Goal: Task Accomplishment & Management: Complete application form

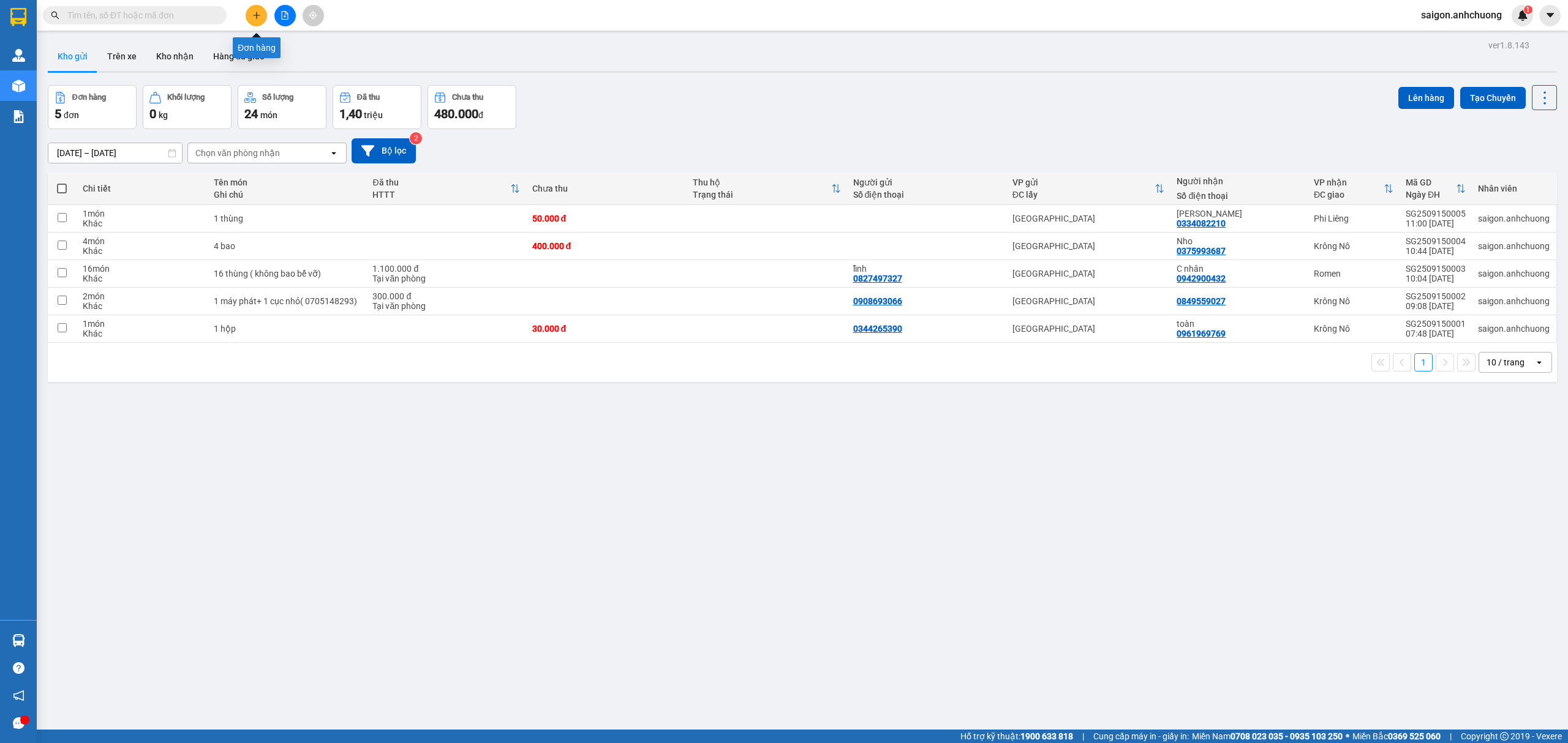
click at [255, 16] on icon "plus" at bounding box center [256, 15] width 8 height 8
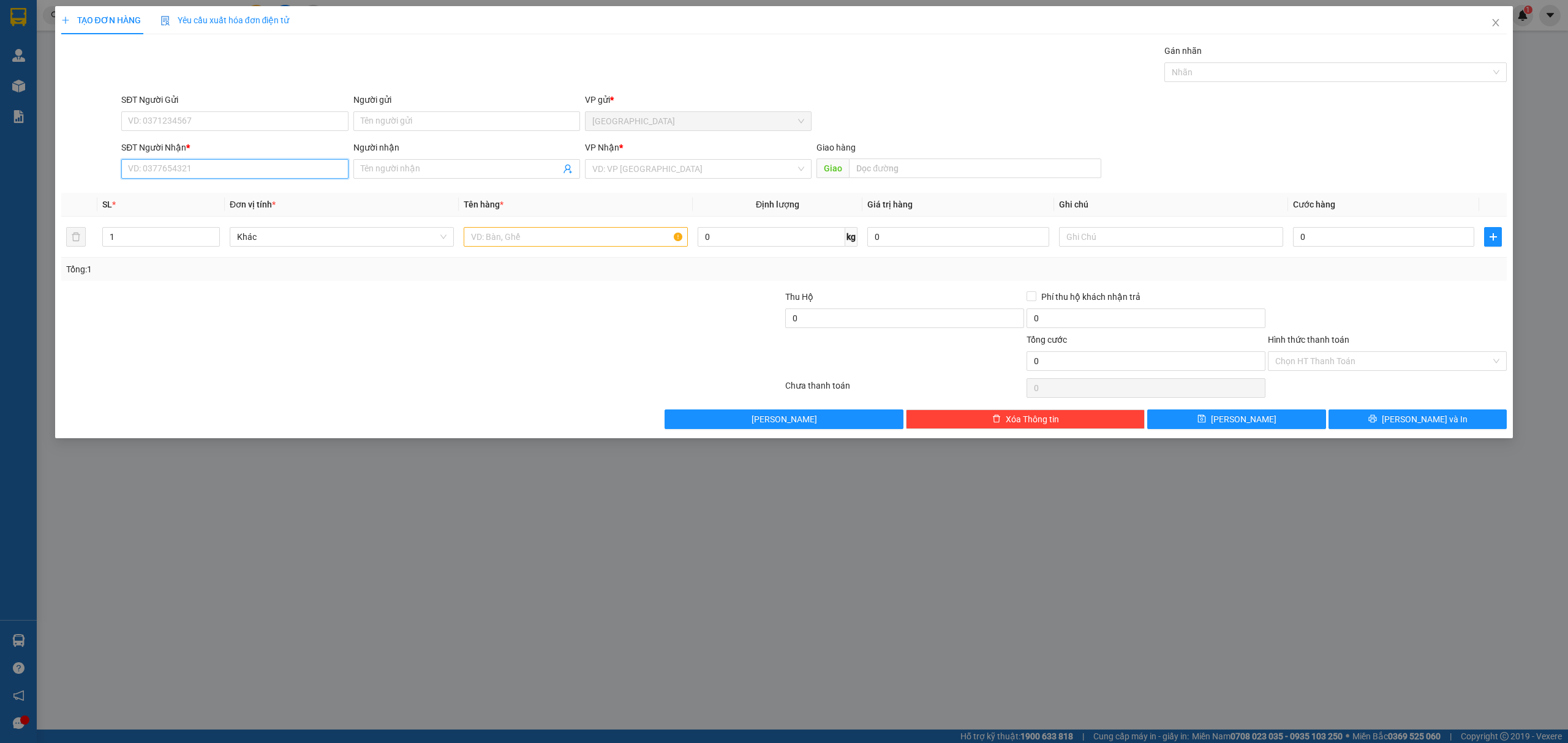
click at [206, 163] on input "SĐT Người Nhận *" at bounding box center [234, 169] width 227 height 20
click at [221, 126] on input "SĐT Người Gửi" at bounding box center [234, 121] width 227 height 20
click at [216, 147] on div "0976145369" at bounding box center [234, 146] width 212 height 13
type input "0976145369"
type input "0979476478"
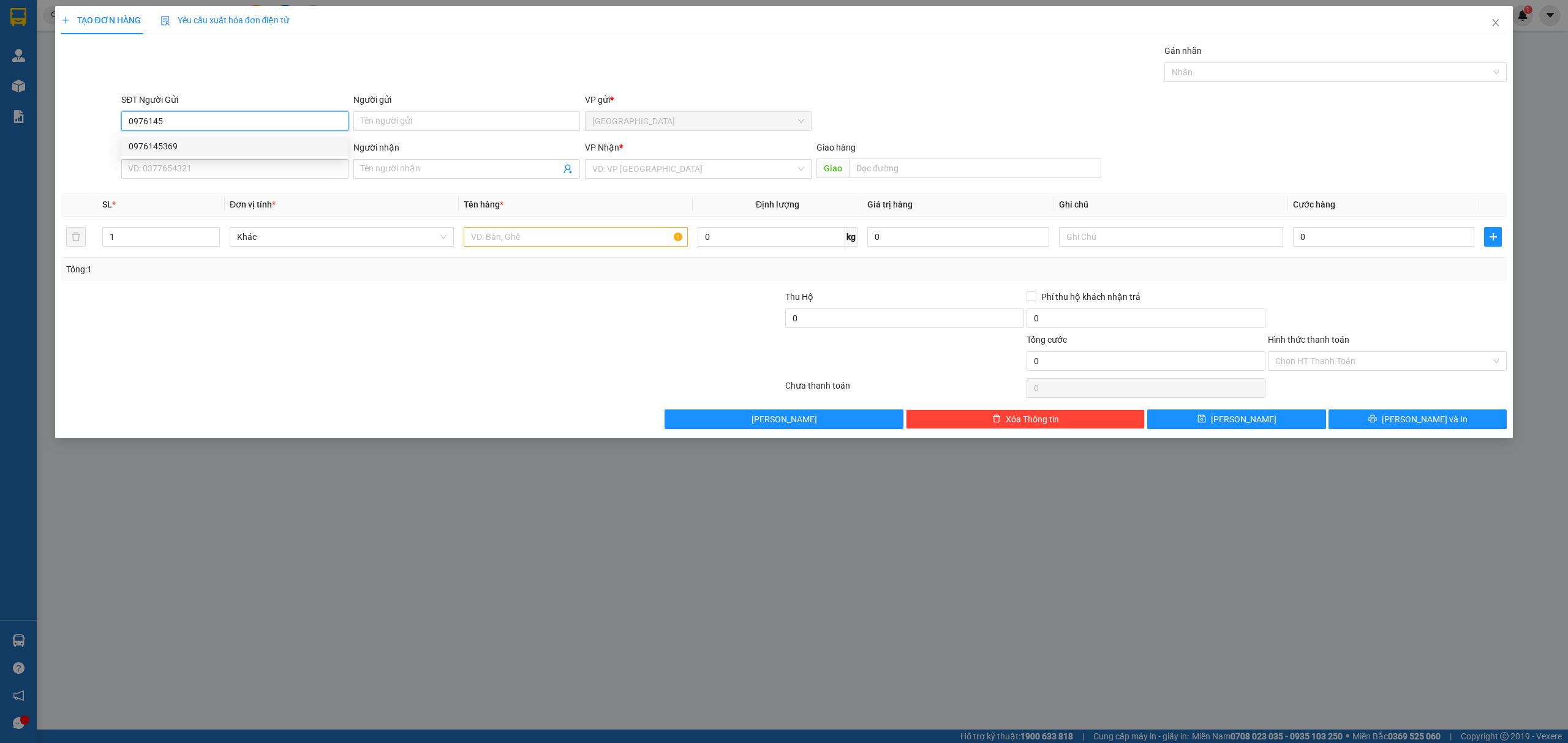
type input "[PERSON_NAME]"
type input "0976145369"
click at [540, 245] on input "text" at bounding box center [576, 237] width 224 height 20
click at [245, 163] on input "0979476478" at bounding box center [234, 169] width 227 height 20
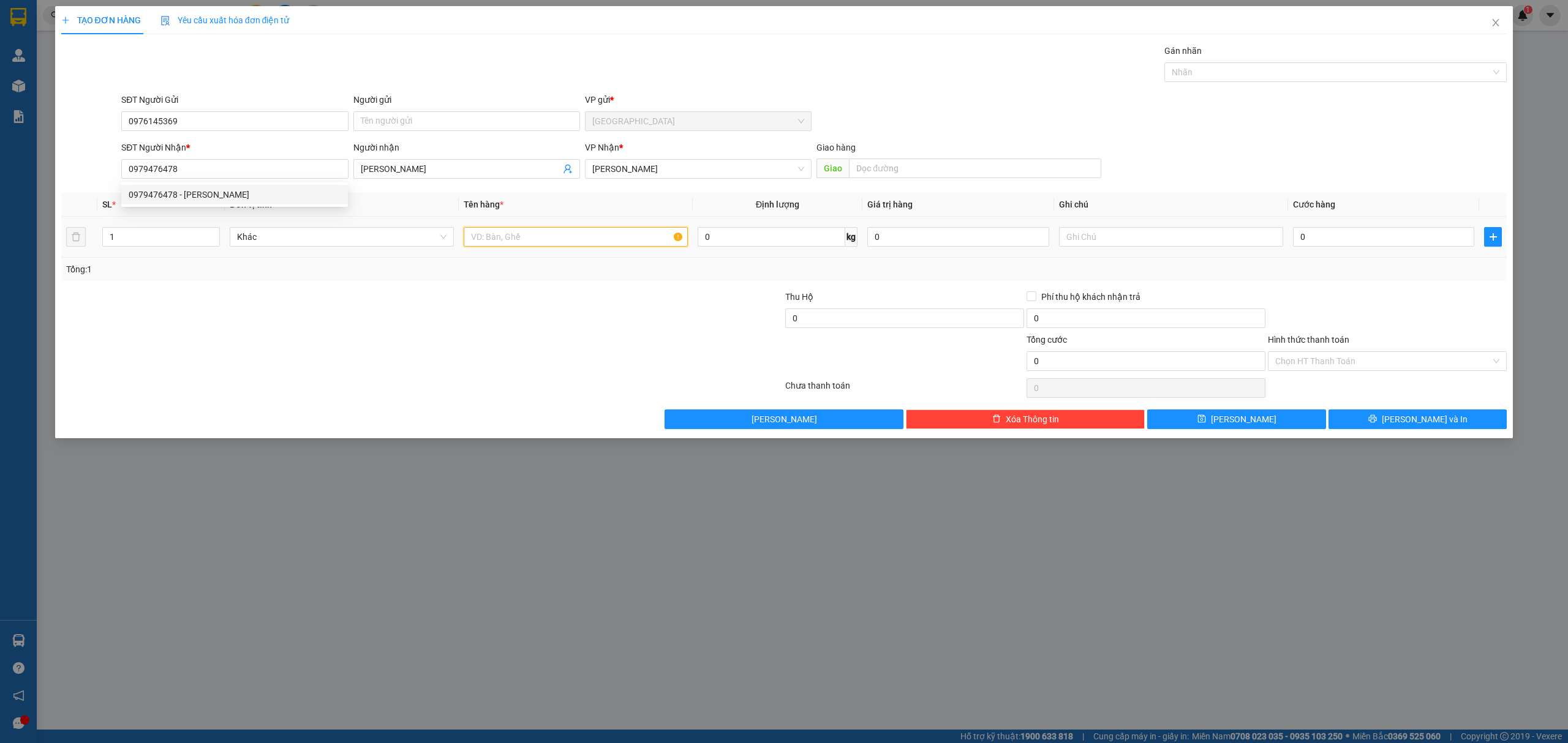
click at [550, 241] on input "text" at bounding box center [576, 237] width 224 height 20
type input "1 hộp"
click at [1383, 240] on input "0" at bounding box center [1384, 237] width 182 height 20
type input "5"
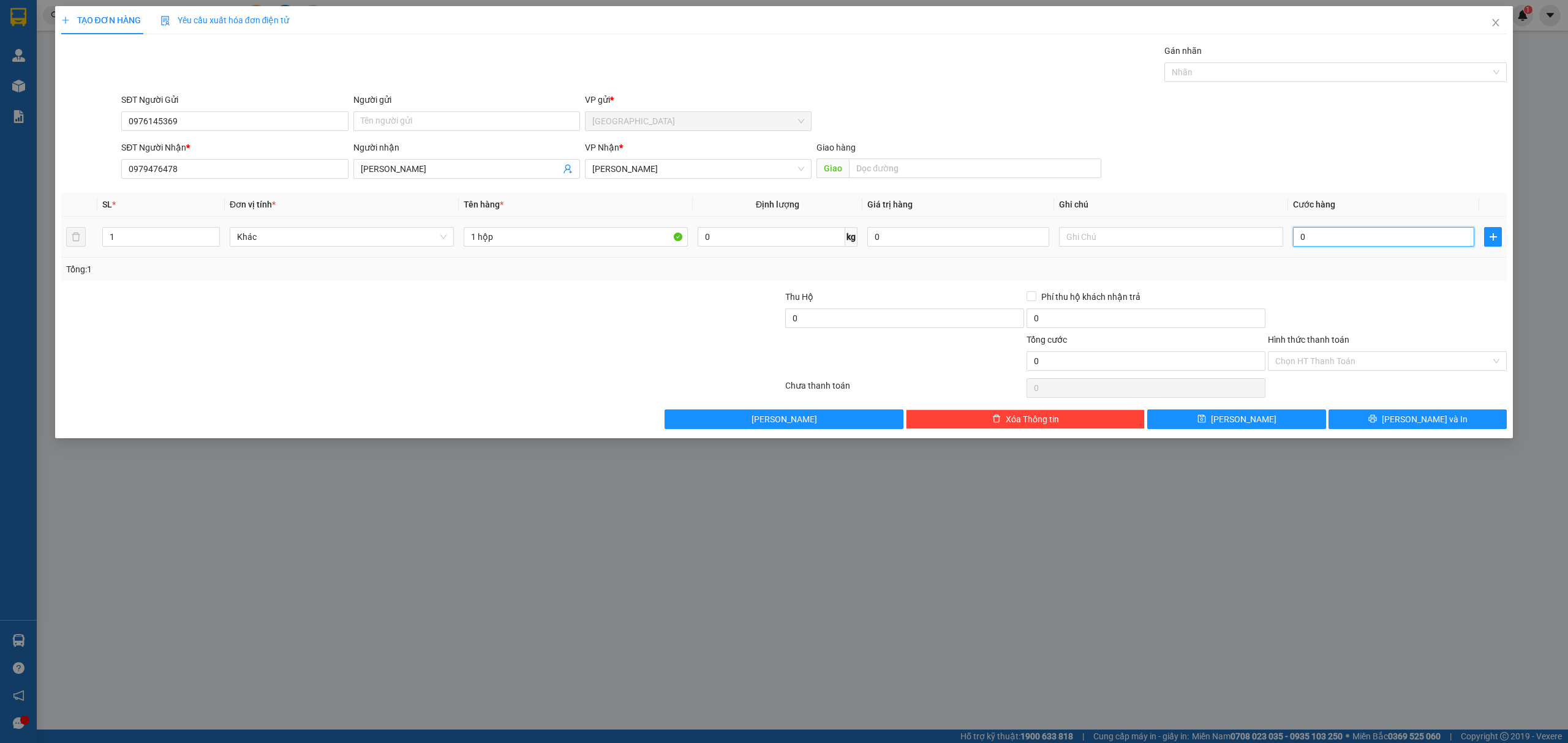
type input "5"
type input "50"
type input "500"
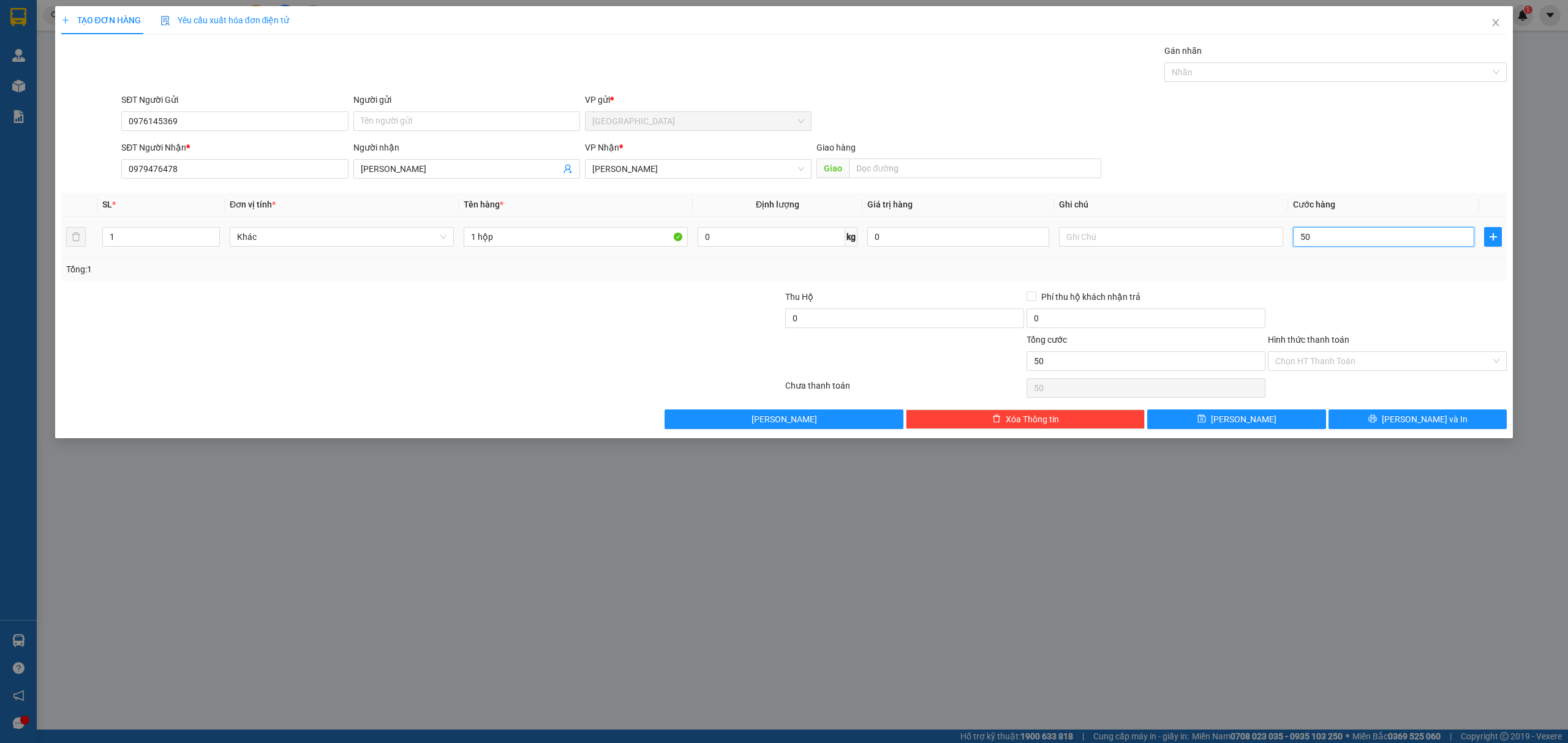
type input "500"
type input "5.000"
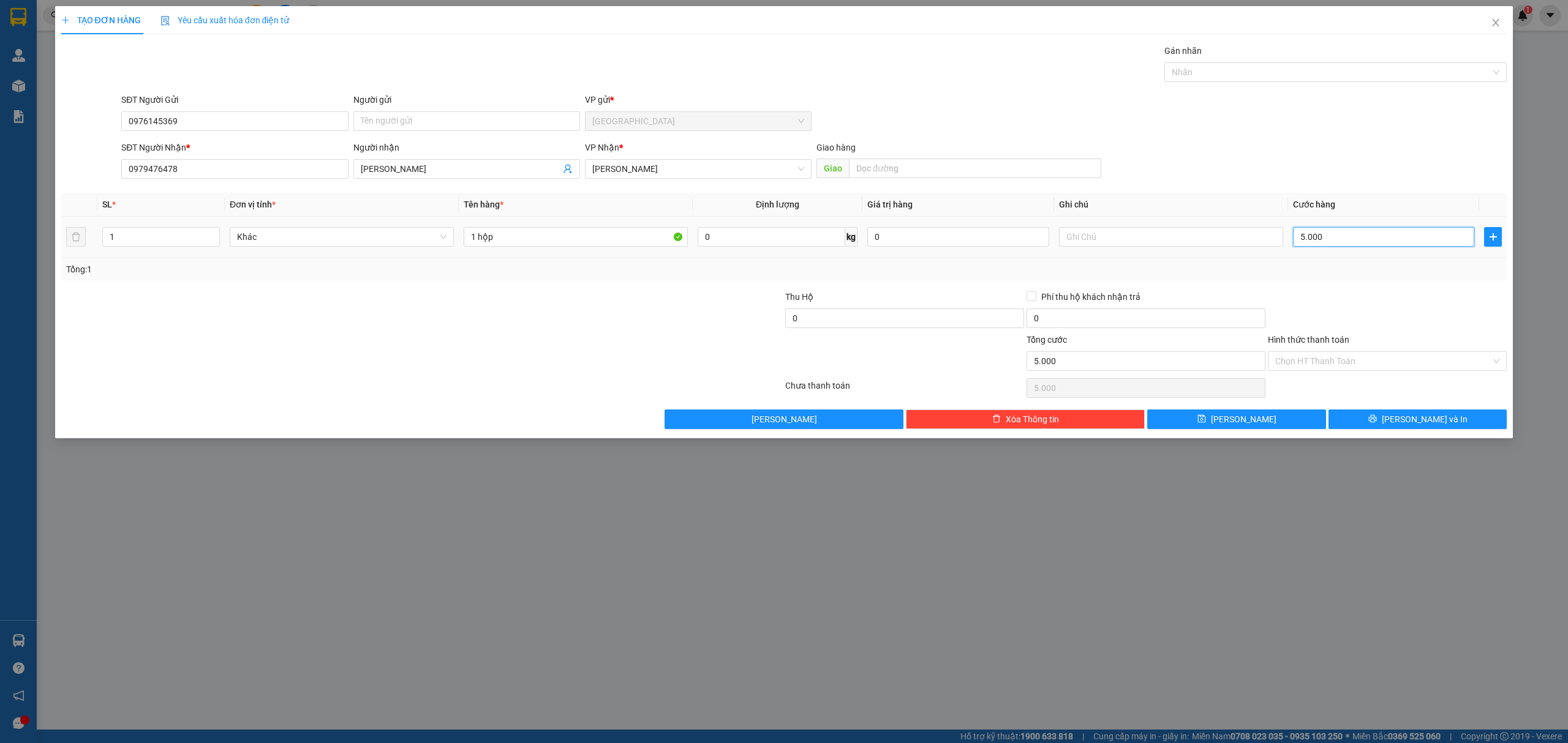
type input "50.000"
click at [1436, 417] on span "[PERSON_NAME] và In" at bounding box center [1424, 419] width 86 height 13
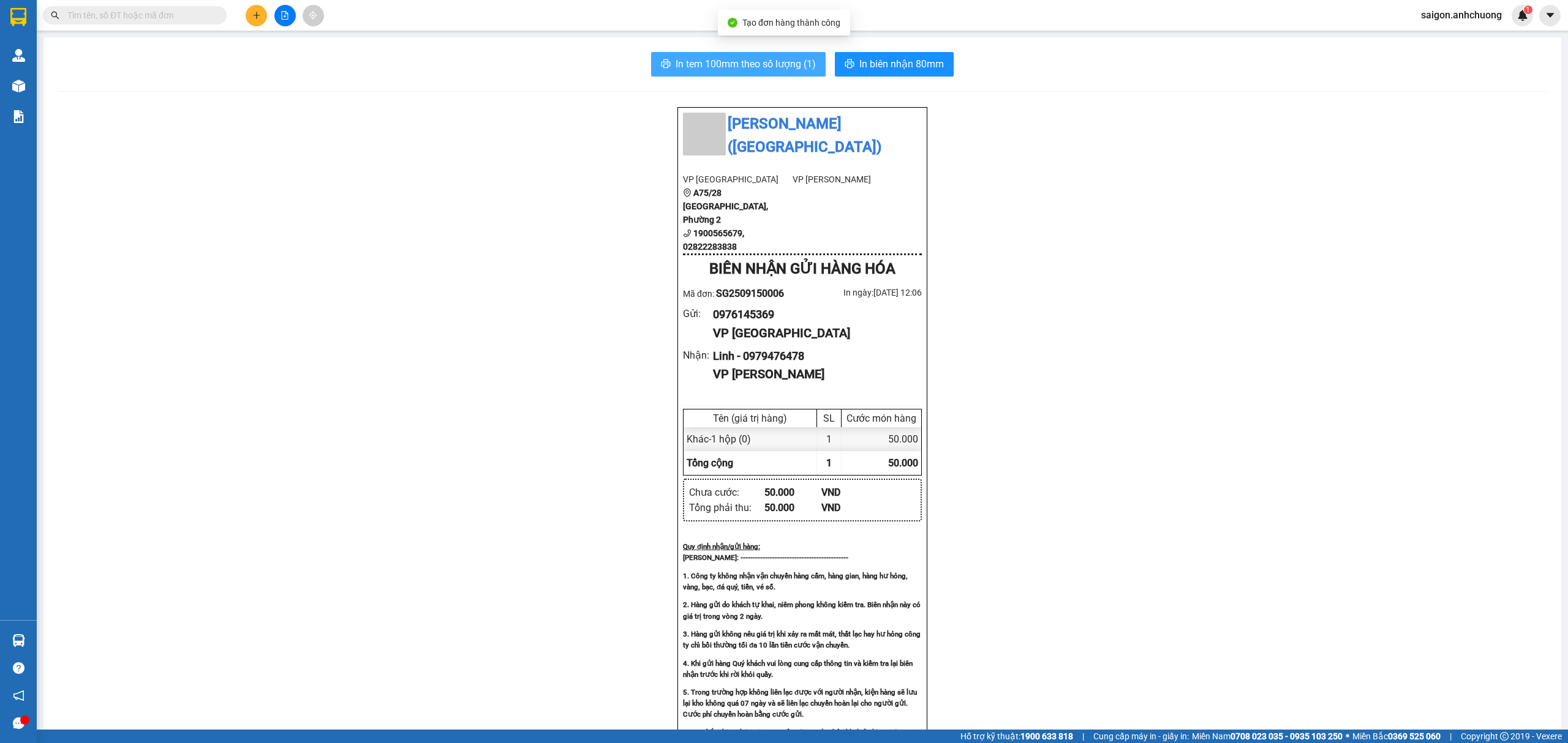
click at [779, 71] on span "In tem 100mm theo số lượng (1)" at bounding box center [745, 64] width 140 height 15
click at [912, 57] on span "In biên nhận 80mm" at bounding box center [902, 64] width 84 height 15
click at [253, 8] on button at bounding box center [256, 15] width 21 height 21
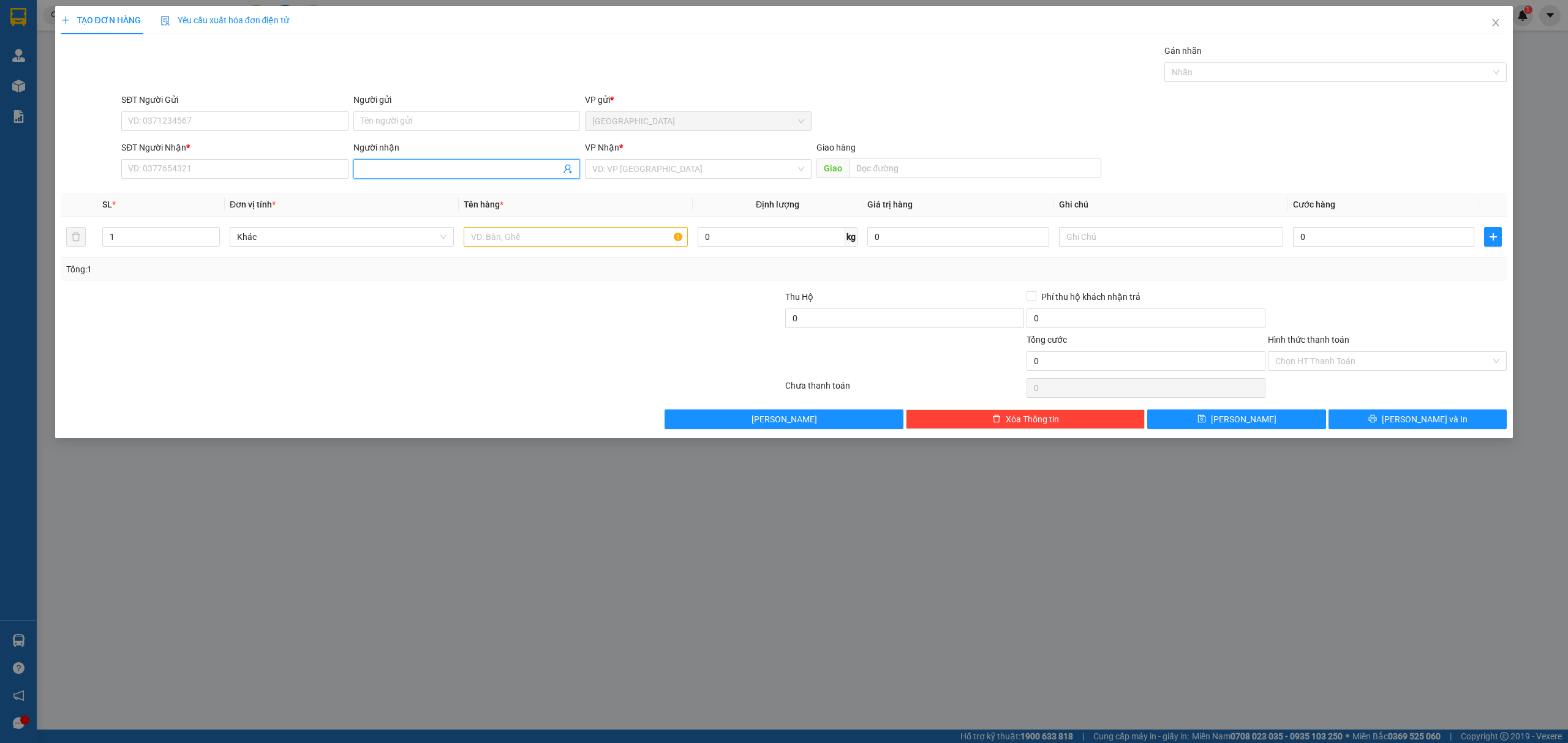
click at [422, 160] on span at bounding box center [467, 169] width 227 height 20
type input "my my shop"
click at [467, 208] on div "My My Shop - 0968742842" at bounding box center [466, 214] width 212 height 13
type input "0968742842"
click at [458, 162] on span "My My Shop" at bounding box center [467, 169] width 227 height 20
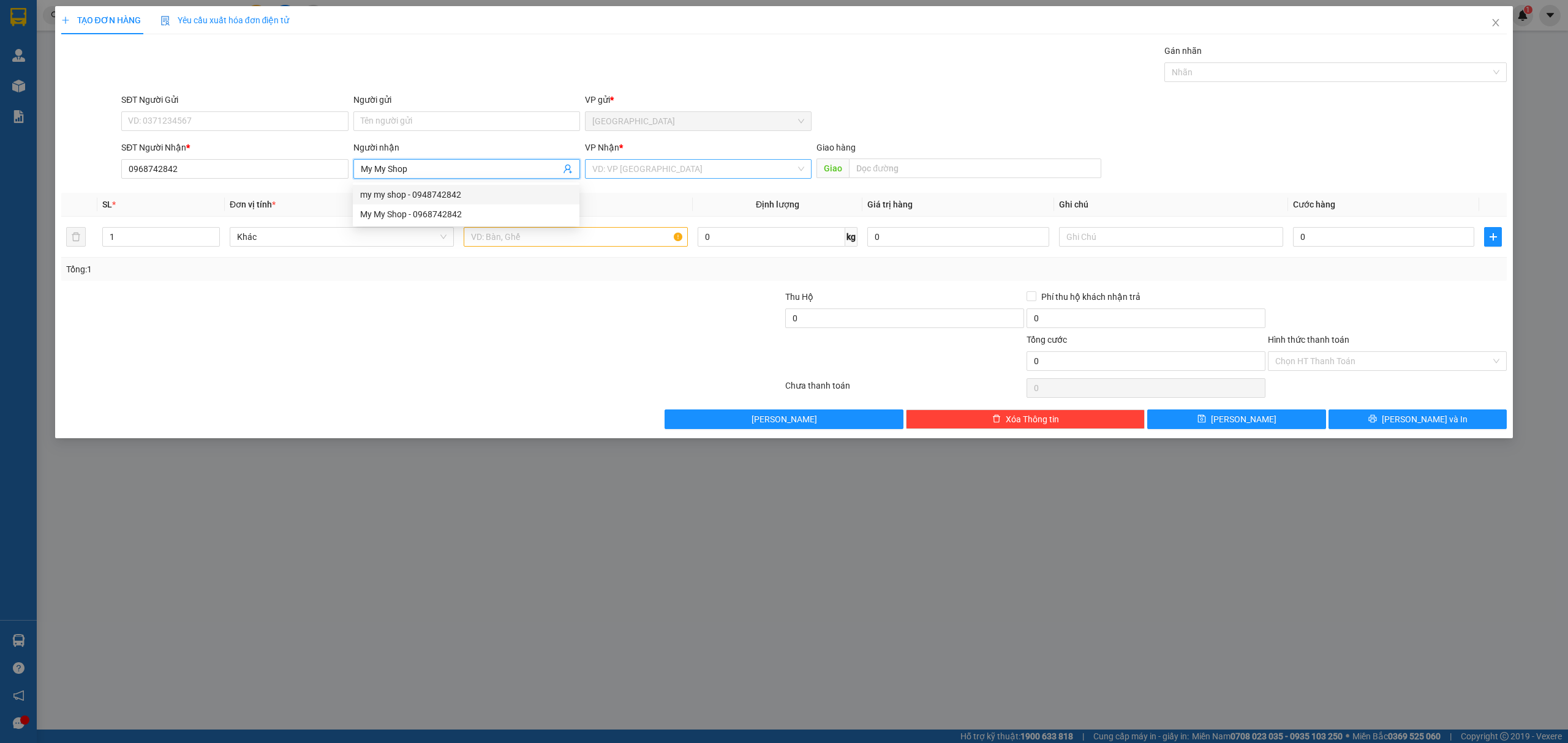
type input "My My Shop"
click at [649, 172] on input "search" at bounding box center [693, 169] width 203 height 18
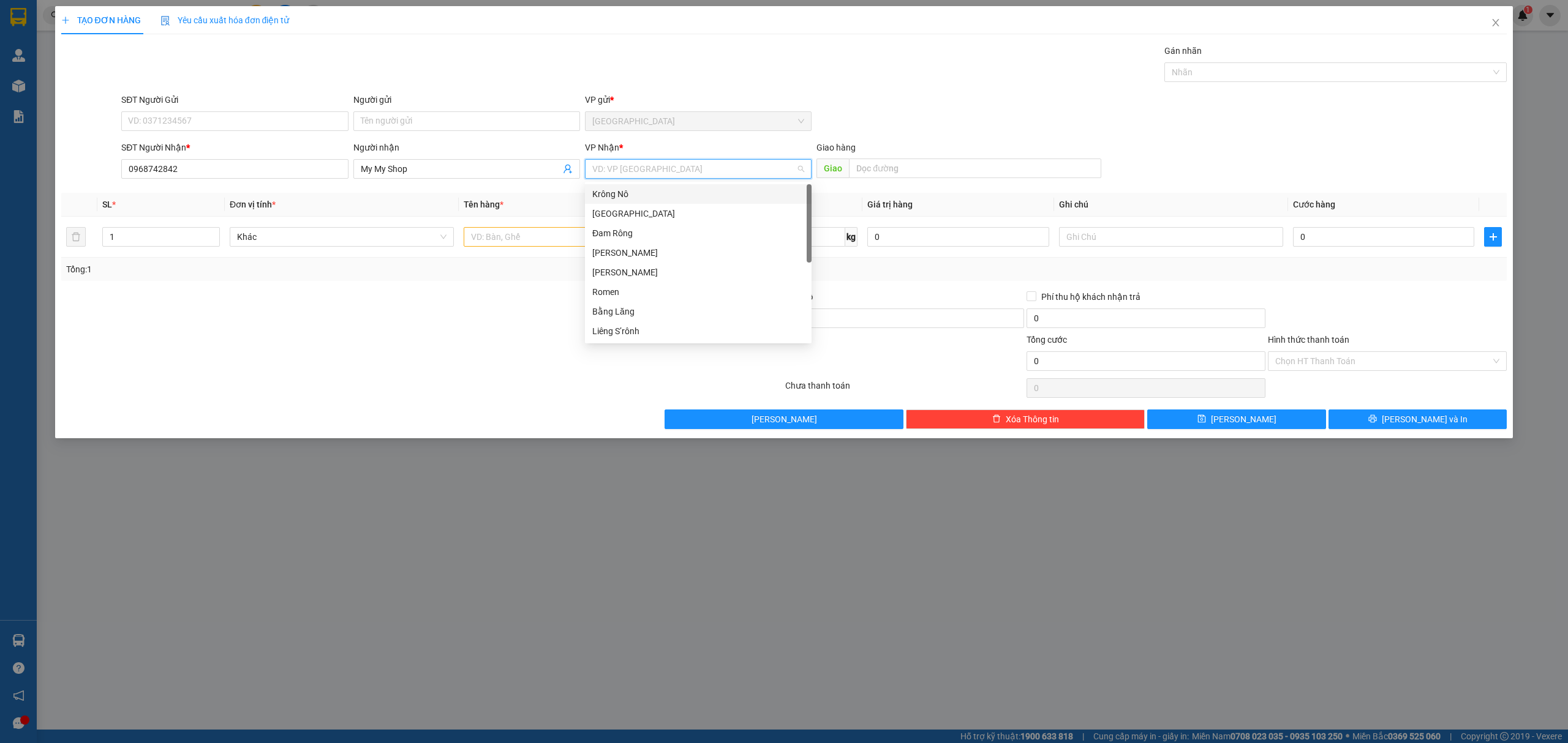
click at [644, 190] on div "Krông Nô" at bounding box center [697, 193] width 212 height 13
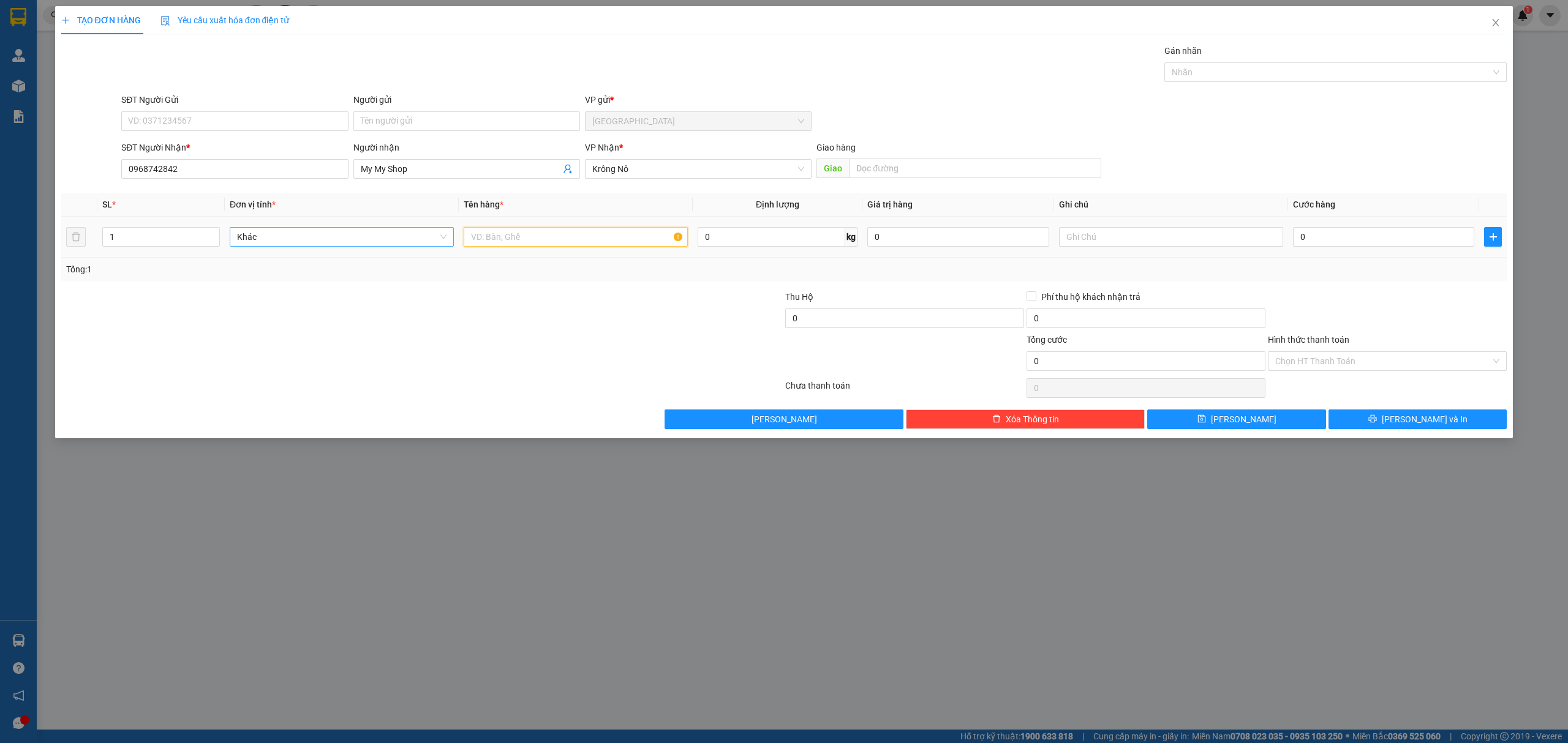
drag, startPoint x: 543, startPoint y: 243, endPoint x: 384, endPoint y: 246, distance: 159.0
click at [542, 243] on input "text" at bounding box center [576, 237] width 224 height 20
type input "7 kiện"
click at [206, 233] on span "Increase Value" at bounding box center [212, 234] width 13 height 11
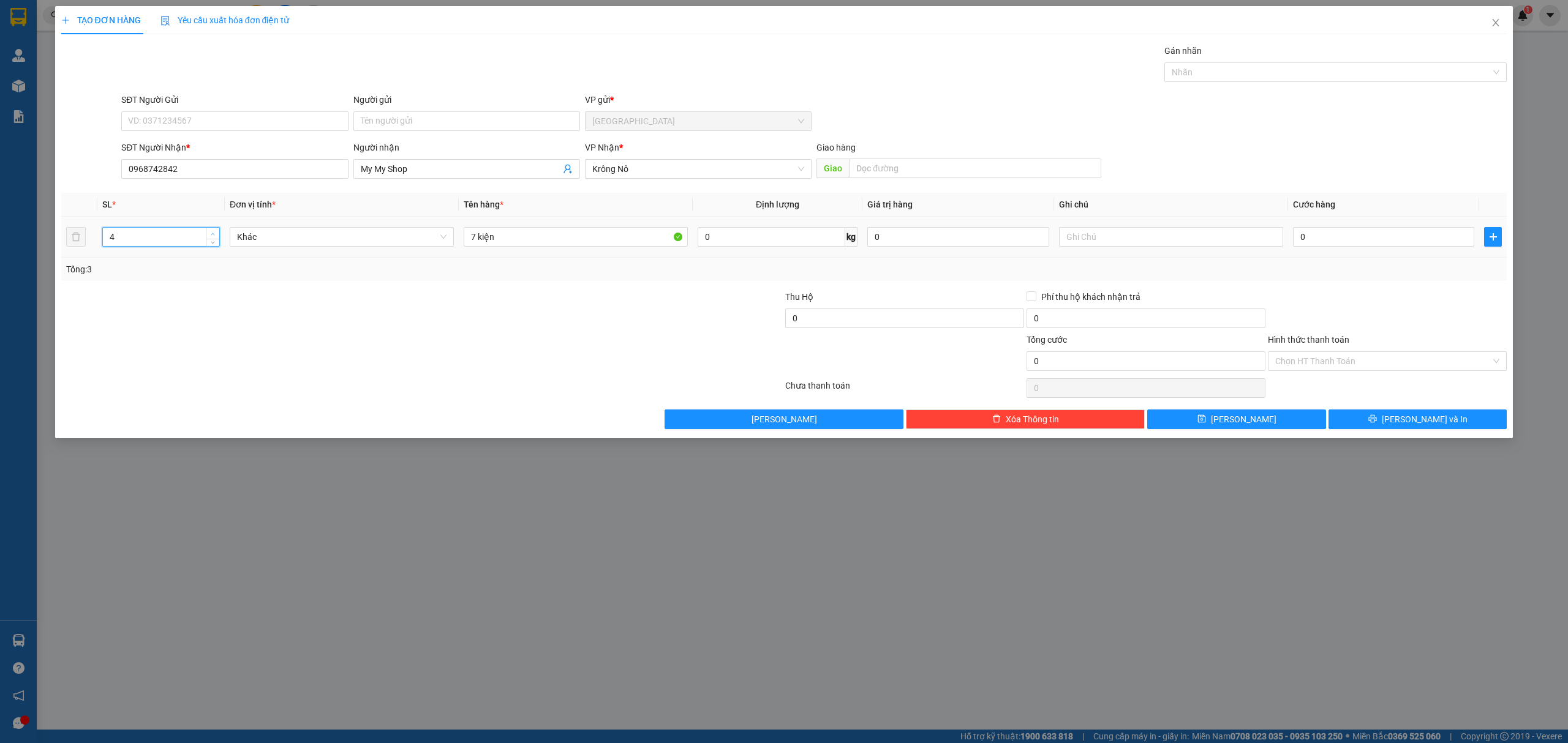
click at [206, 233] on span "Increase Value" at bounding box center [212, 234] width 13 height 11
type input "7"
click at [206, 233] on span "Increase Value" at bounding box center [212, 234] width 13 height 11
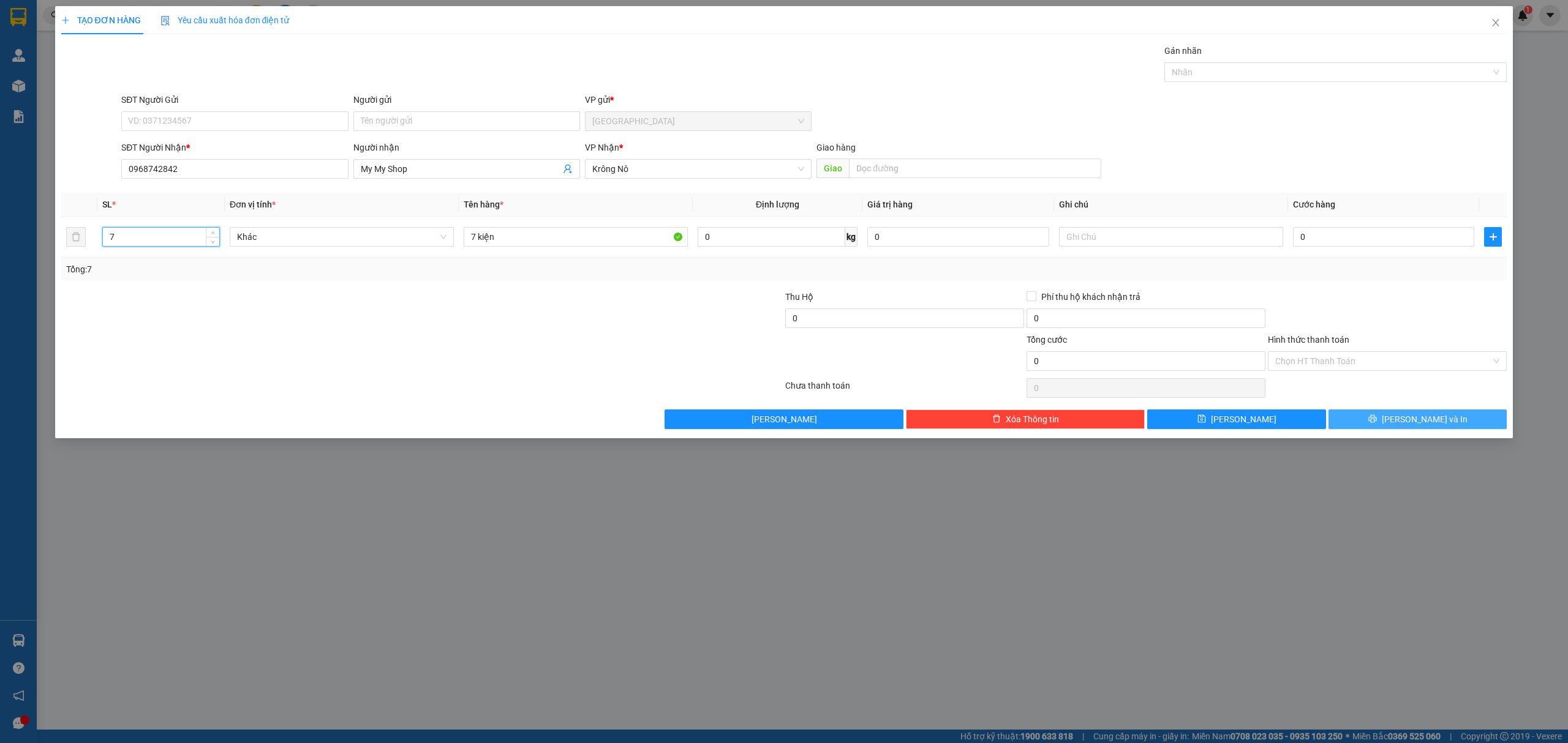
click at [1388, 422] on button "[PERSON_NAME] và In" at bounding box center [1417, 419] width 179 height 20
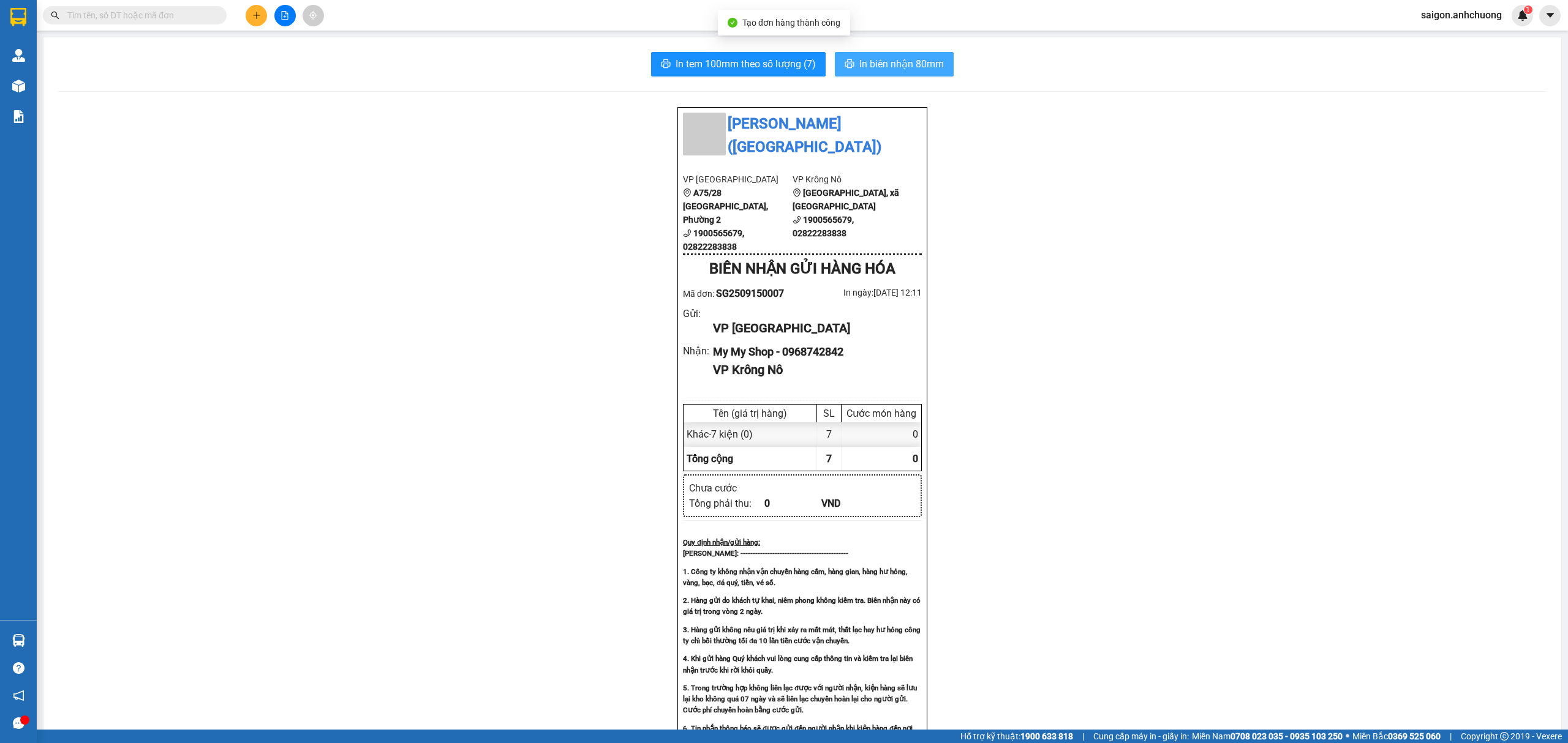
click at [883, 64] on span "In biên nhận 80mm" at bounding box center [902, 64] width 84 height 15
click at [253, 21] on button at bounding box center [256, 15] width 21 height 21
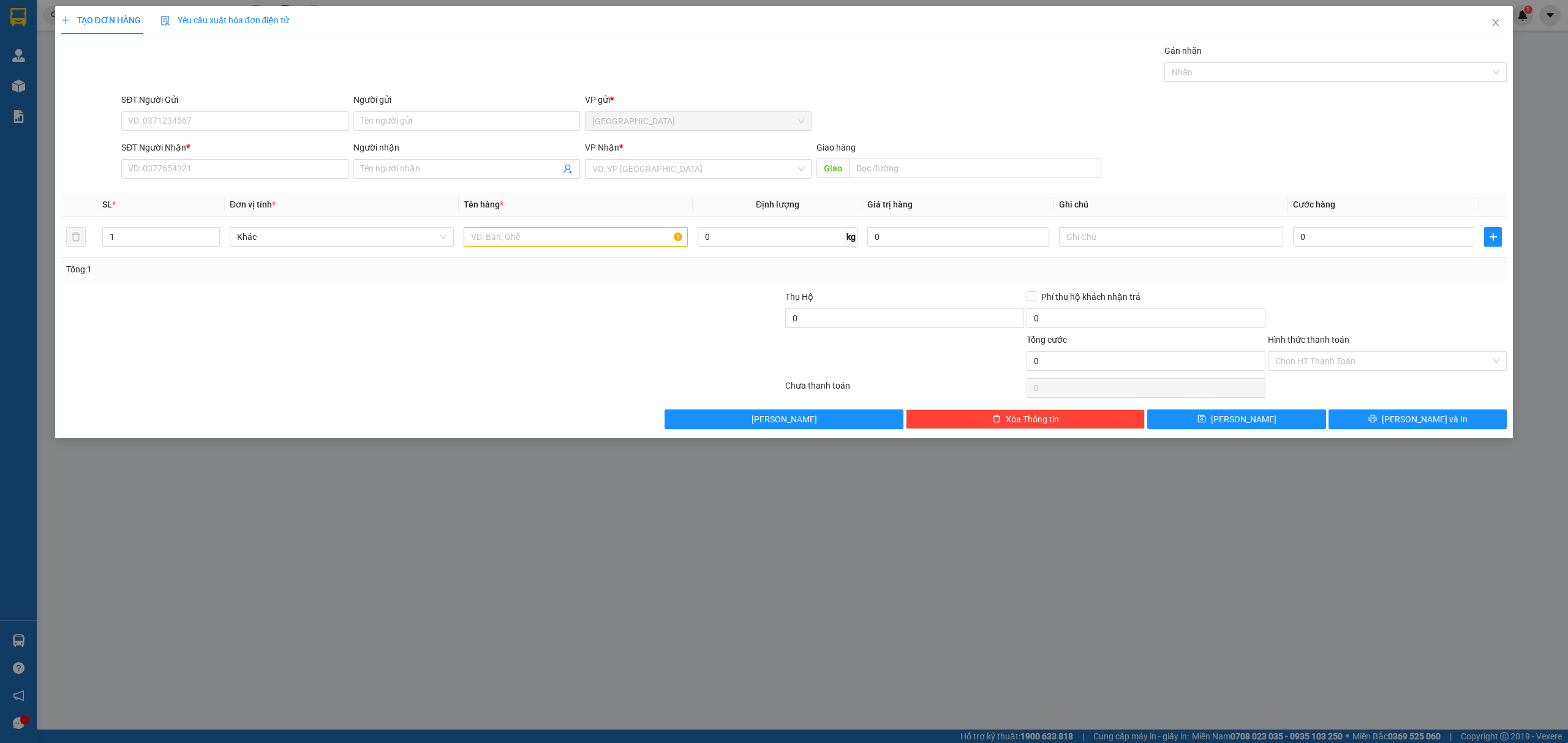
click at [1006, 630] on div "TẠO ĐƠN HÀNG Yêu cầu xuất hóa đơn điện tử Transit Pickup Surcharge Ids Transit …" at bounding box center [784, 372] width 1568 height 743
drag, startPoint x: 1503, startPoint y: 23, endPoint x: 1486, endPoint y: 23, distance: 17.0
click at [1502, 23] on span "Close" at bounding box center [1495, 23] width 34 height 34
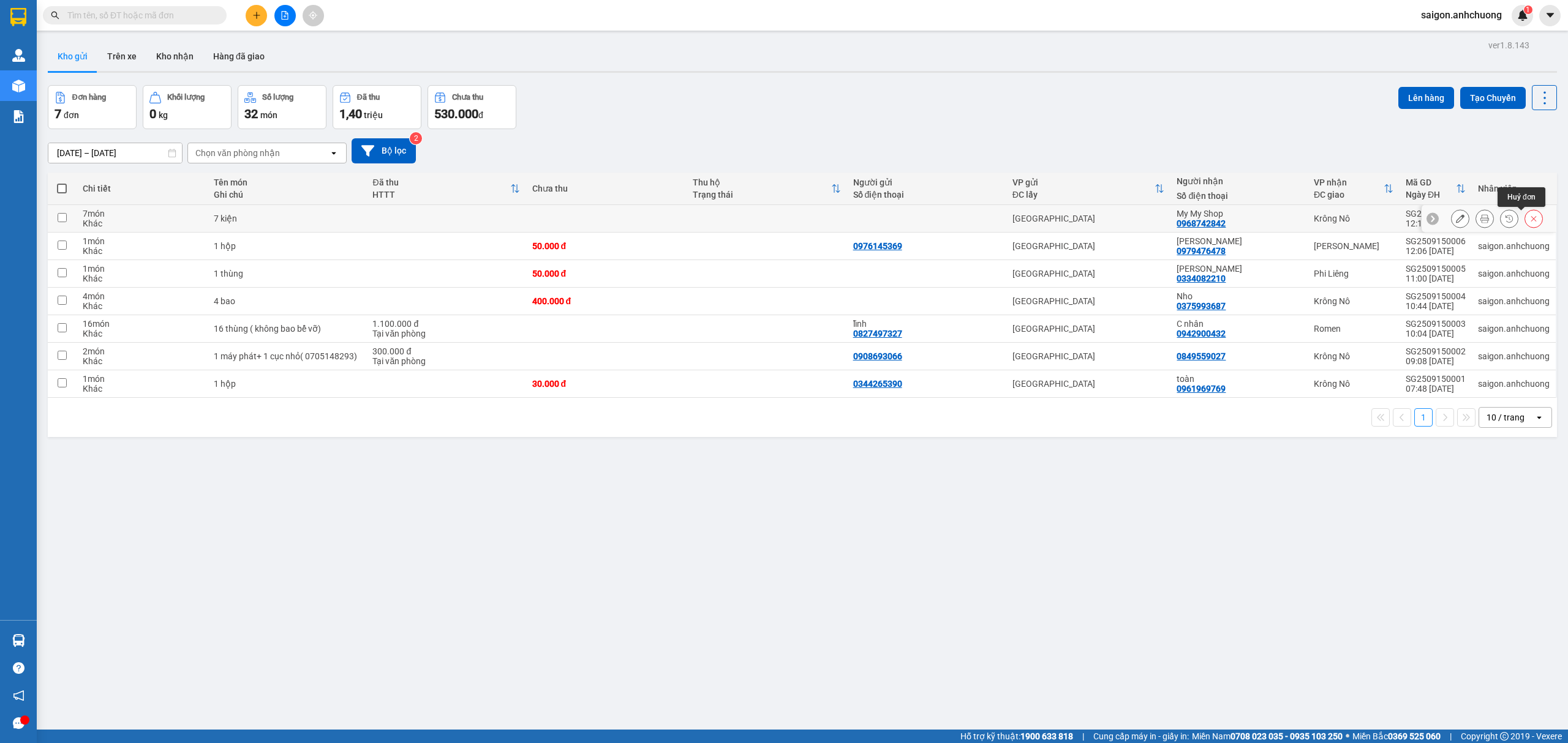
click at [1525, 217] on button at bounding box center [1534, 219] width 17 height 21
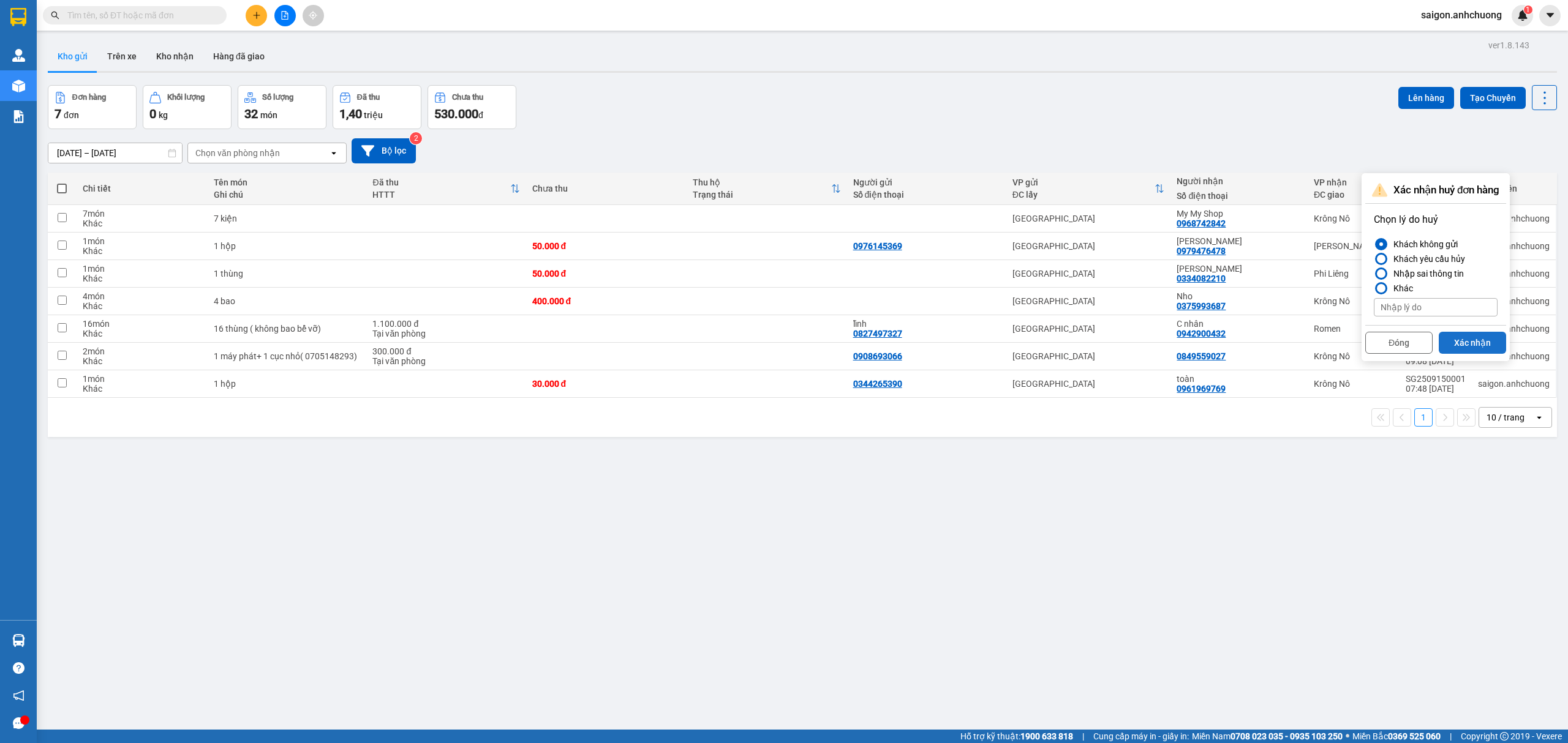
click at [1488, 346] on button "Xác nhận" at bounding box center [1472, 343] width 68 height 22
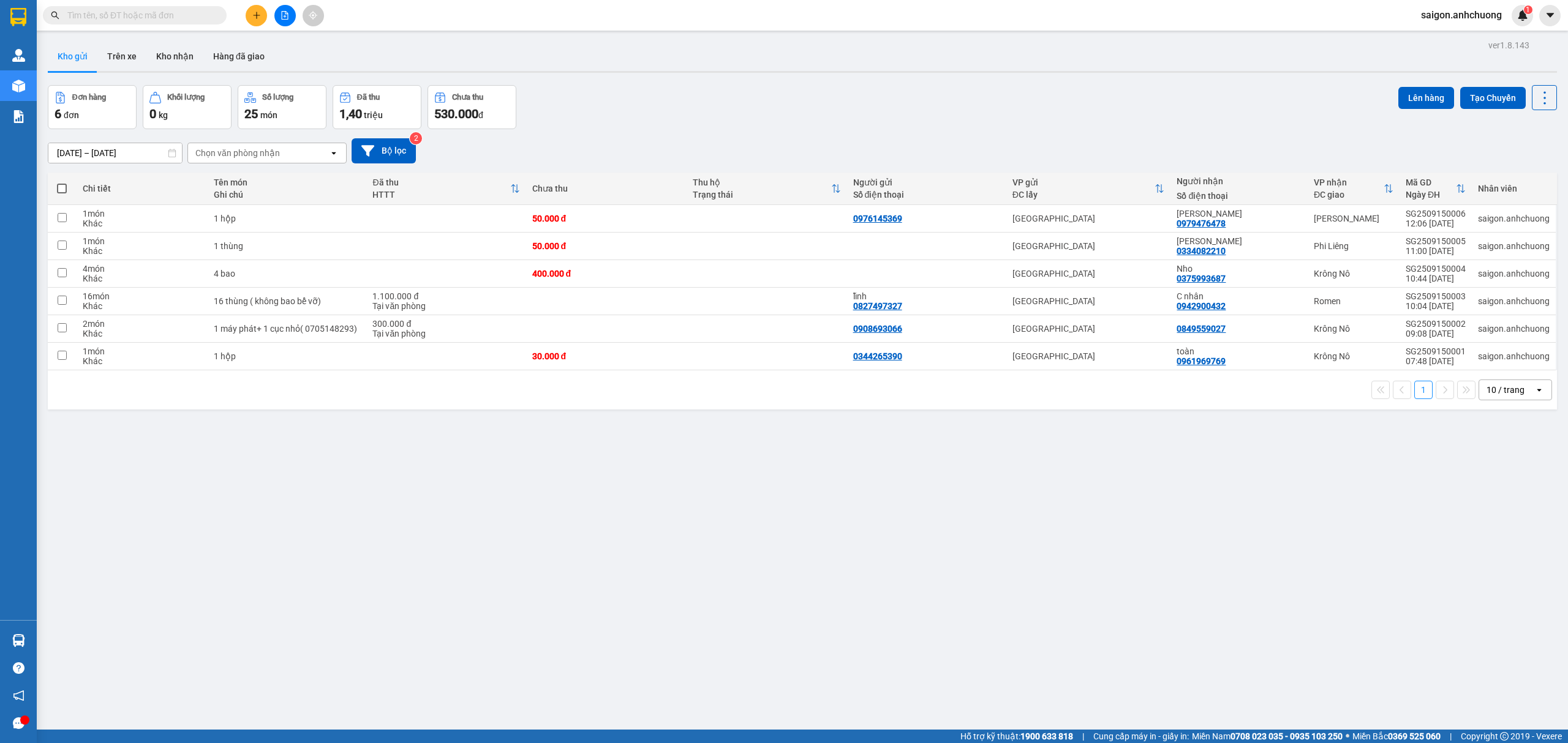
click at [1054, 578] on div "ver 1.8.143 Kho gửi Trên xe Kho nhận Hàng đã giao Đơn hàng 6 đơn Khối lượng 0 k…" at bounding box center [802, 408] width 1519 height 743
click at [258, 15] on icon "plus" at bounding box center [256, 15] width 7 height 1
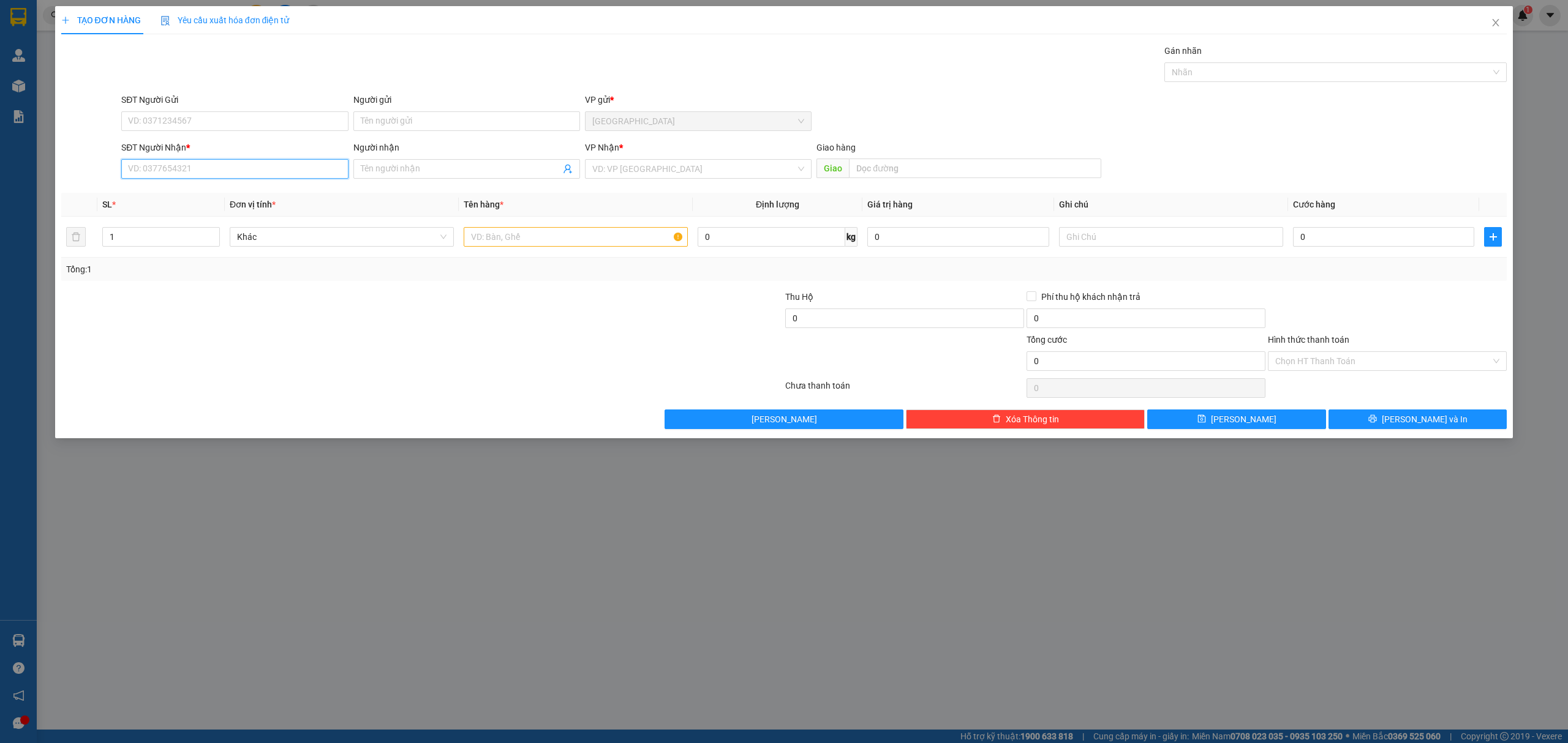
click at [211, 174] on input "SĐT Người Nhận *" at bounding box center [234, 169] width 227 height 20
type input "0359445368"
click at [425, 177] on span at bounding box center [467, 169] width 227 height 20
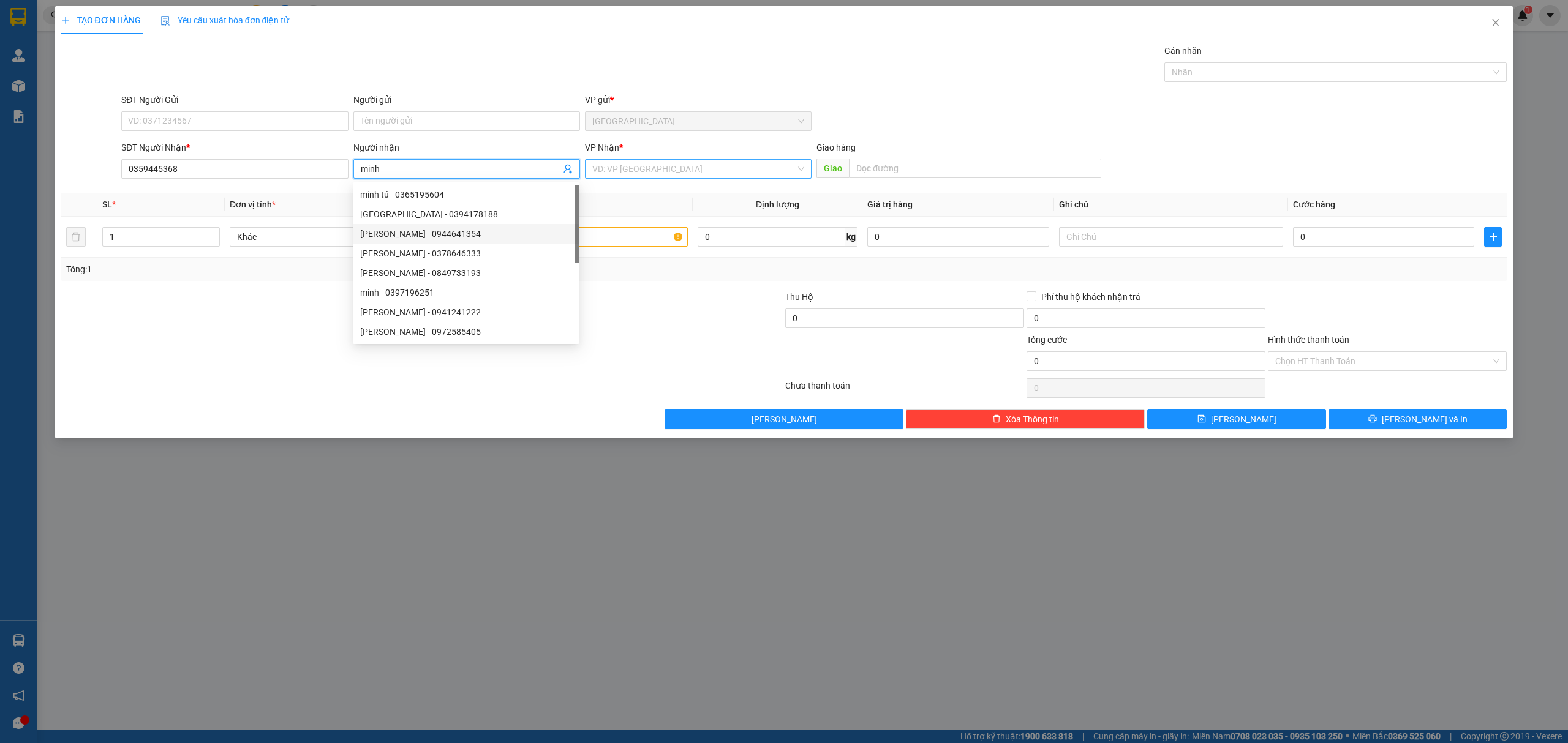
type input "minh"
click at [686, 167] on input "search" at bounding box center [693, 169] width 203 height 18
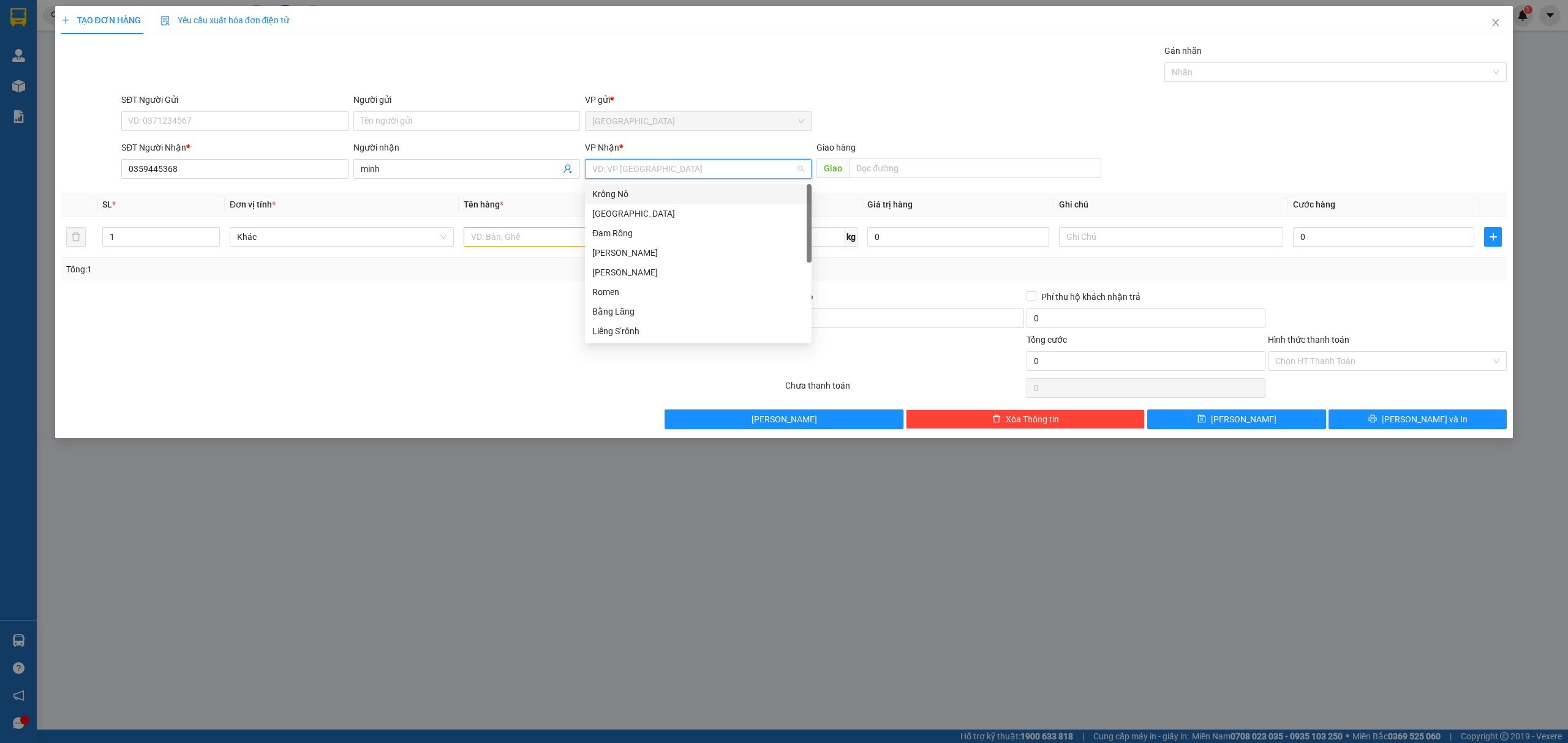
click at [659, 199] on div "Krông Nô" at bounding box center [697, 193] width 212 height 13
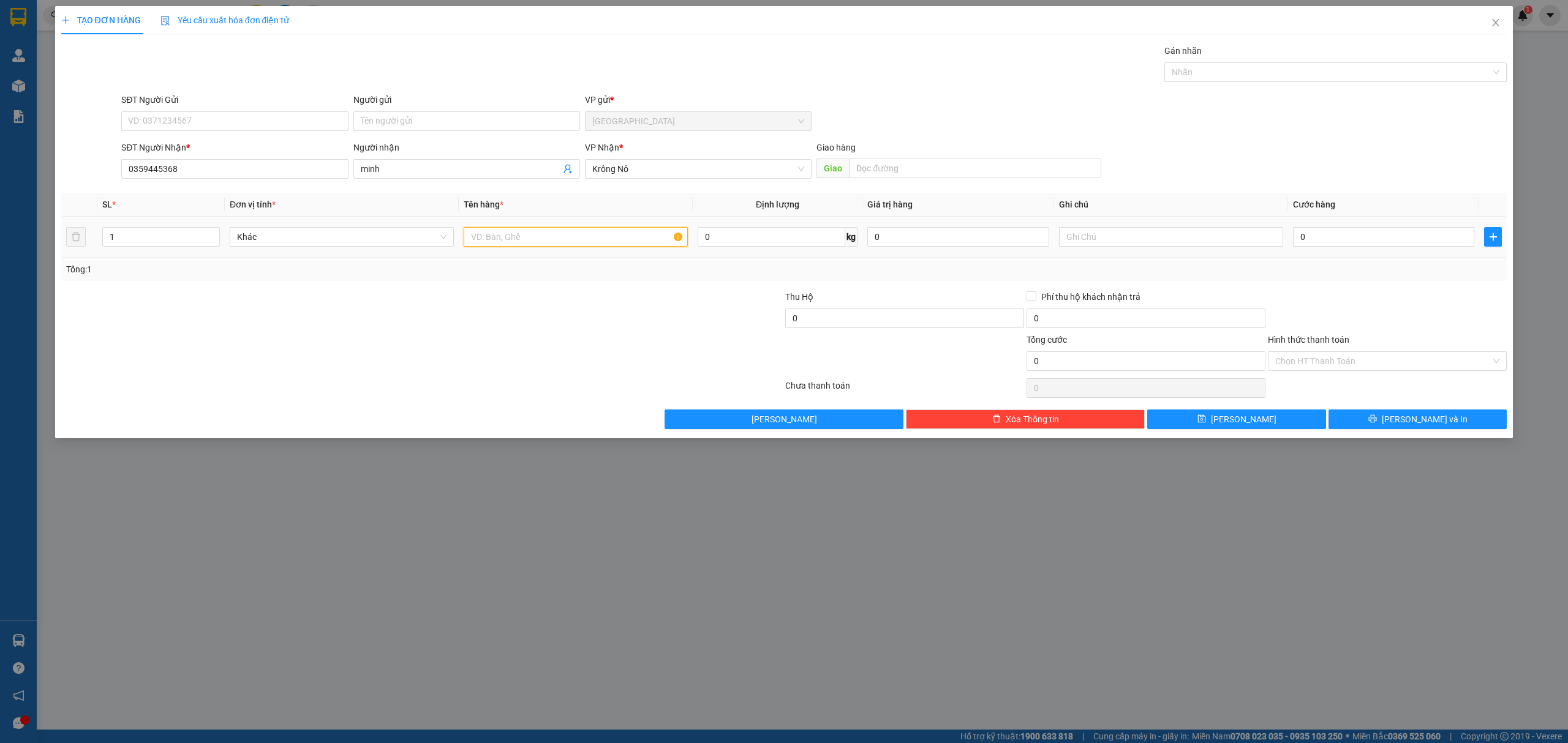
click at [614, 235] on input "text" at bounding box center [576, 237] width 224 height 20
type input "7 kiện"
click at [210, 236] on span "up" at bounding box center [213, 234] width 7 height 7
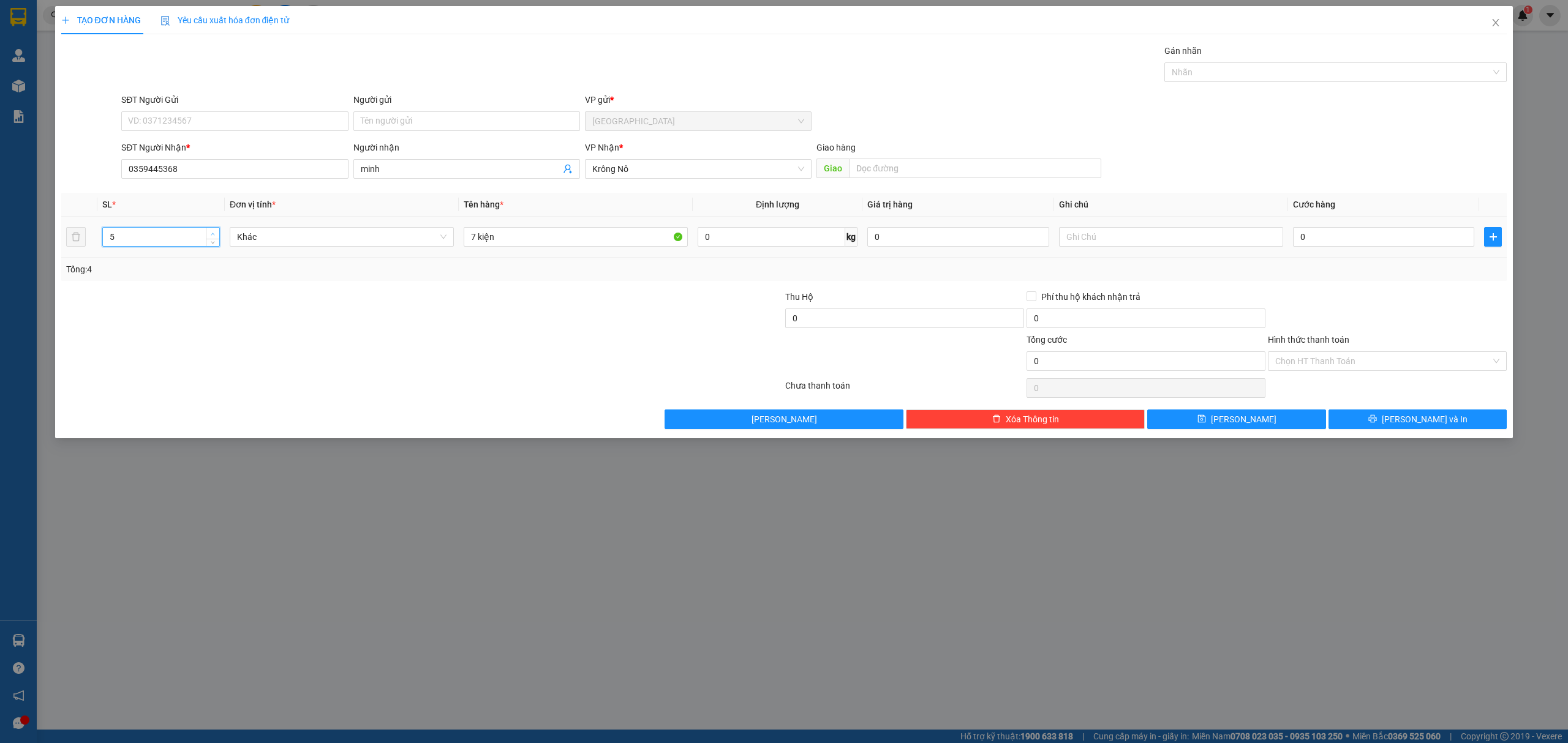
click at [210, 236] on span "up" at bounding box center [213, 234] width 7 height 7
type input "7"
click at [210, 236] on span "up" at bounding box center [213, 234] width 7 height 7
click at [1353, 238] on input "0" at bounding box center [1384, 237] width 182 height 20
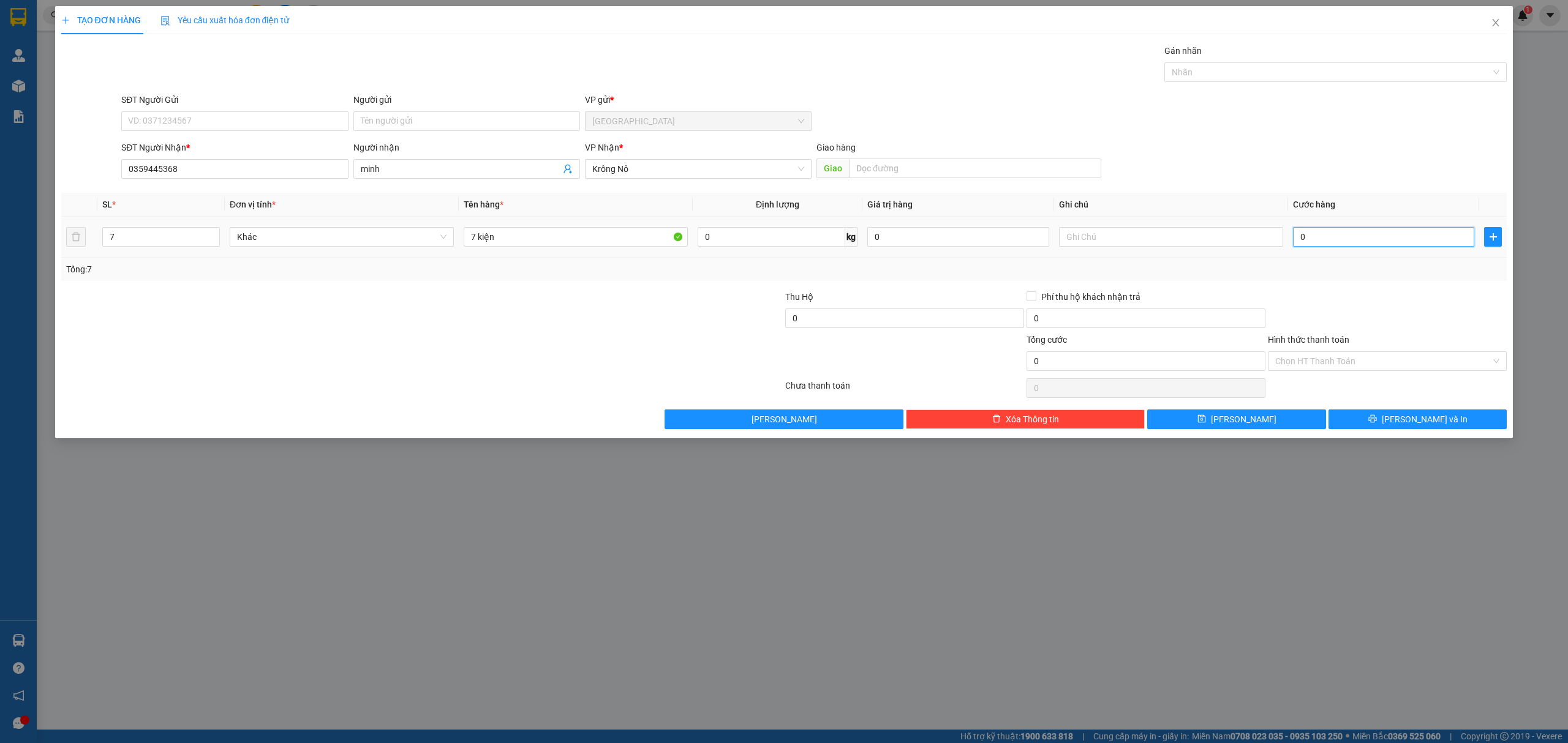
type input "6"
type input "65"
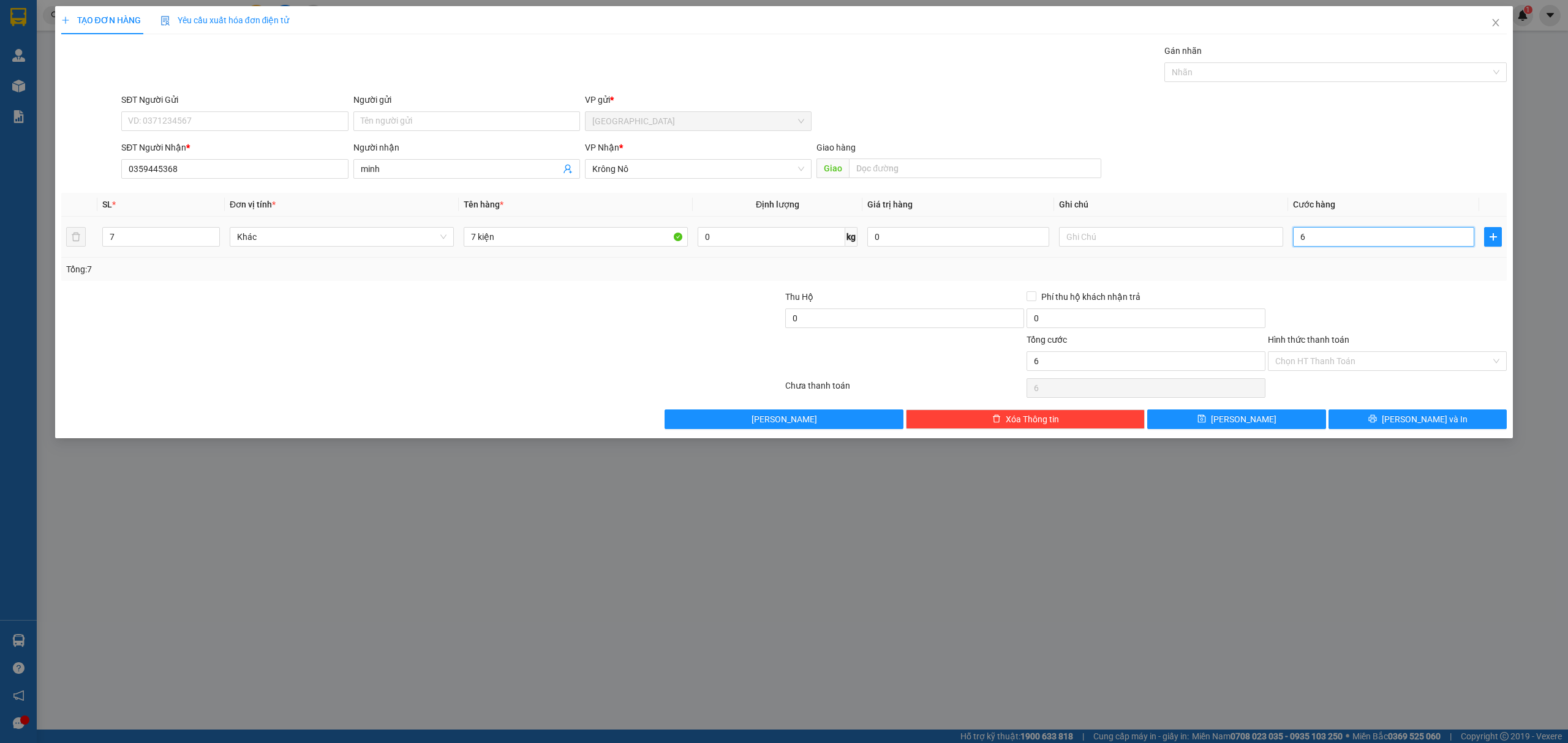
type input "65"
type input "6"
type input "0"
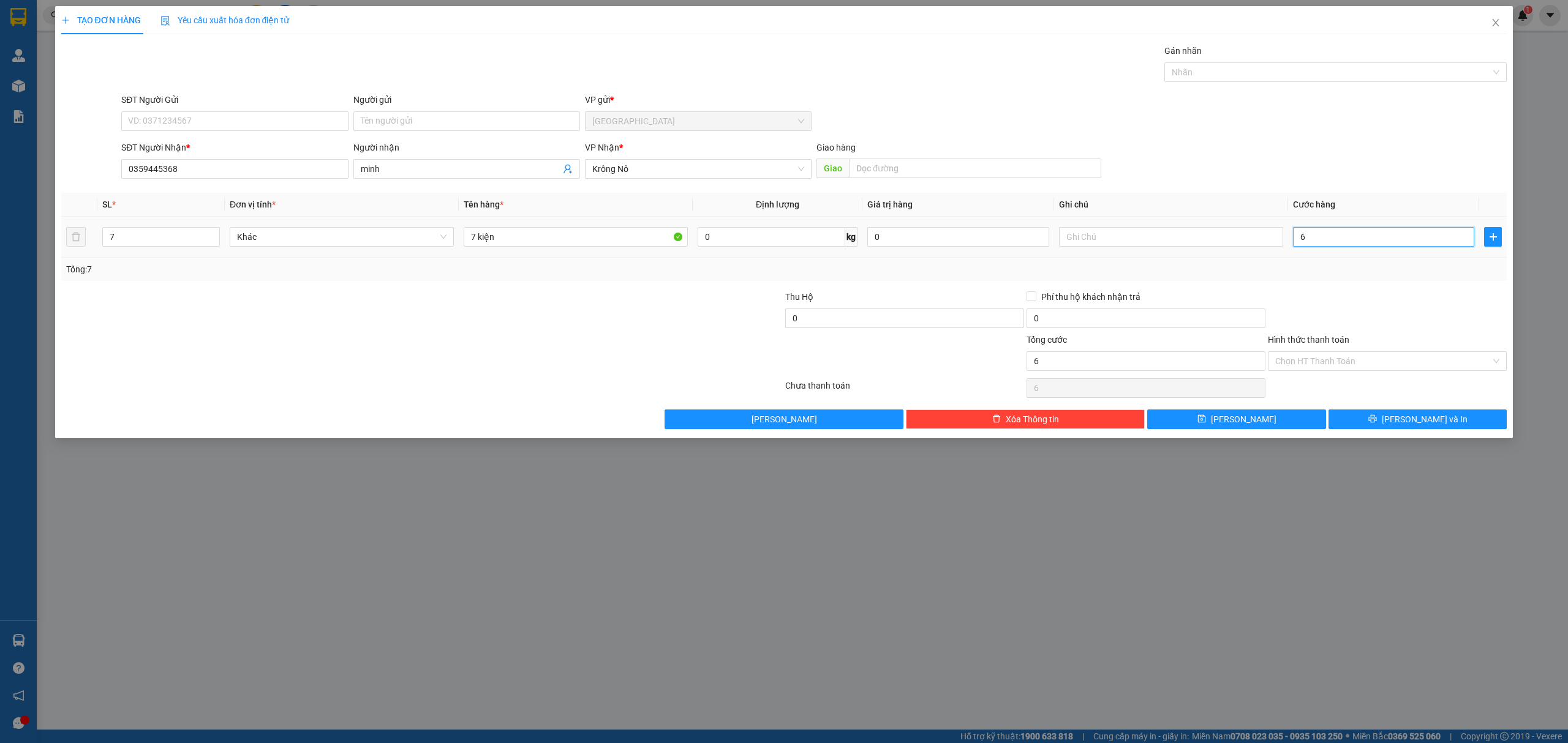
type input "0"
type input "07"
type input "7"
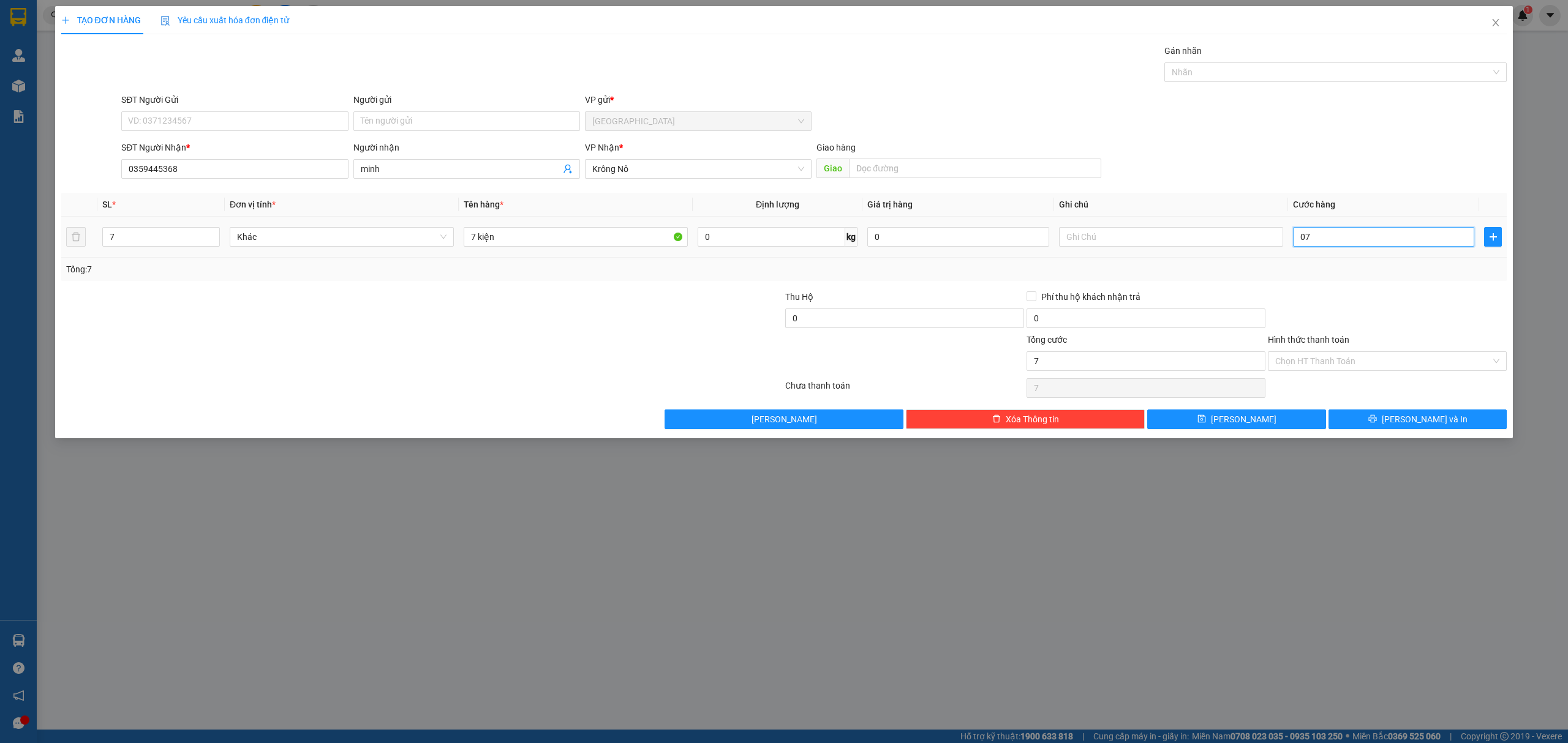
type input "0"
type input "70"
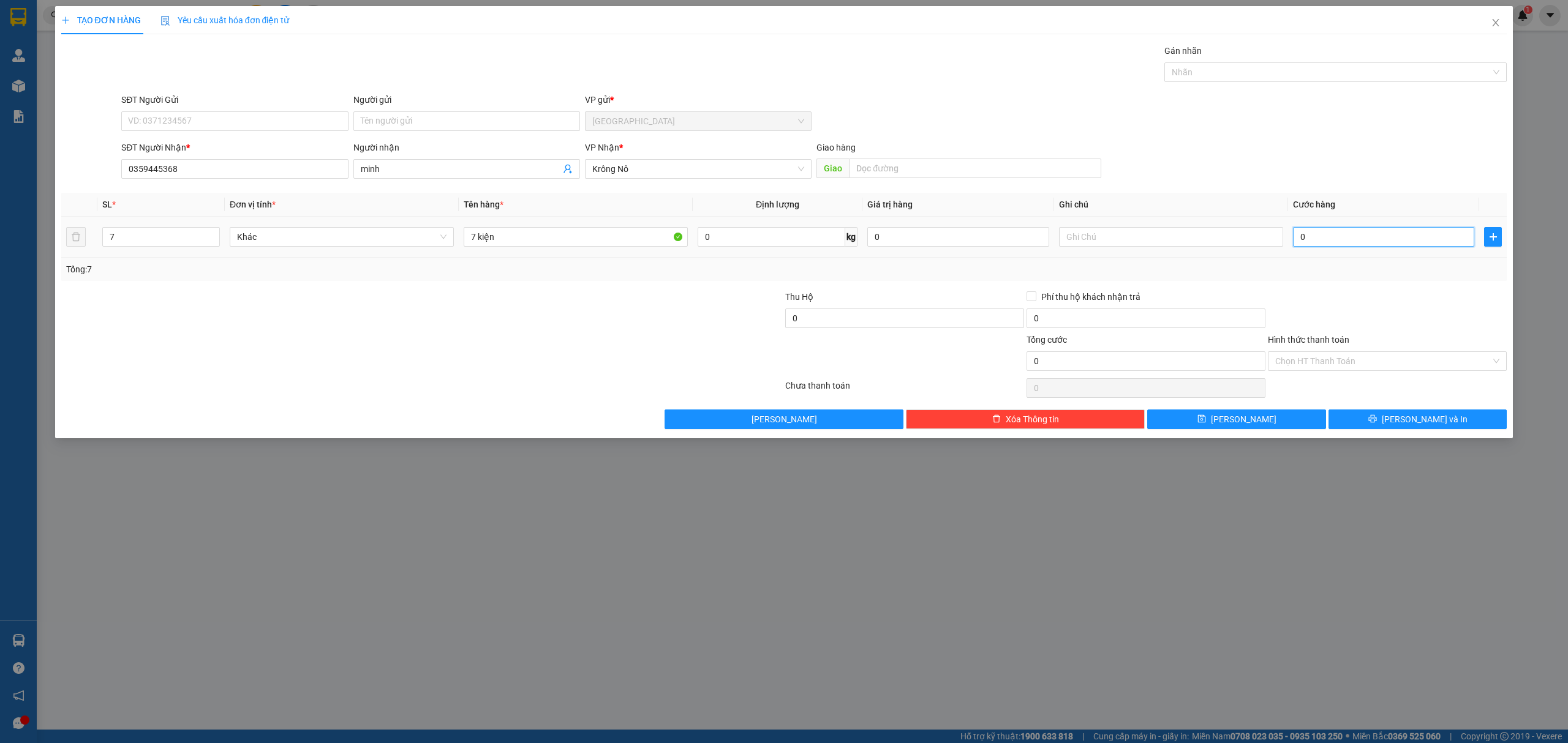
type input "70"
type input "700"
type input "7.000"
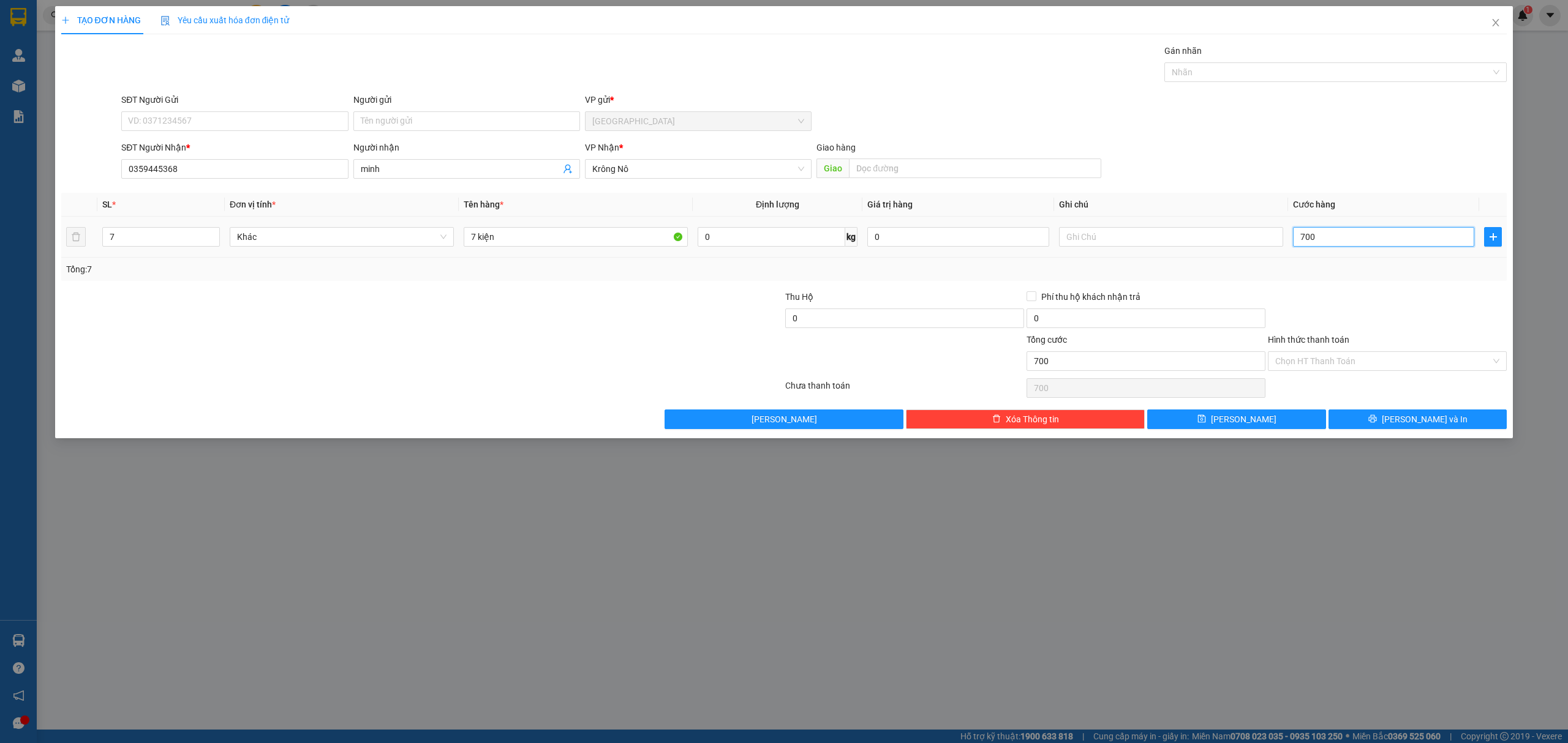
type input "7.000"
type input "70.000"
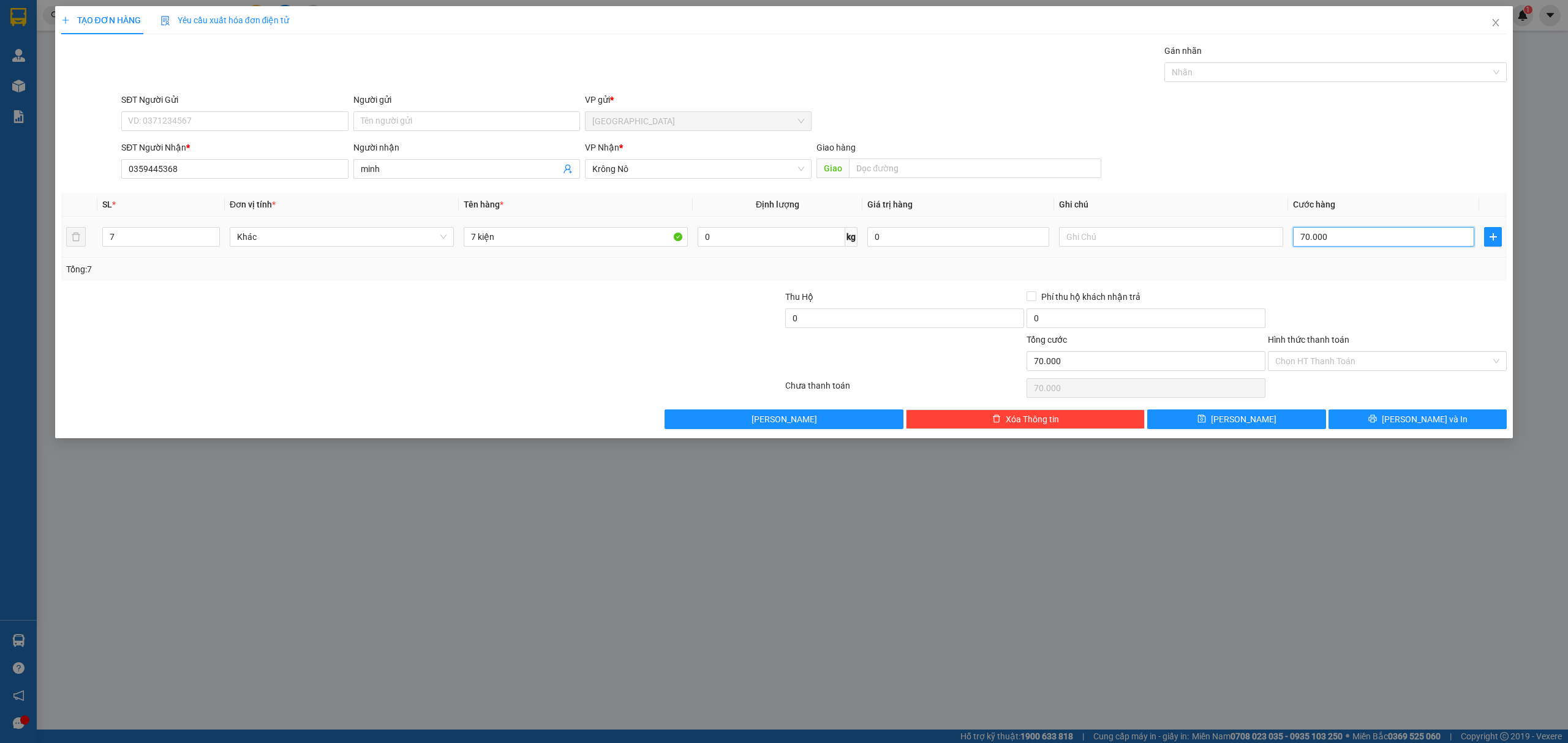
type input "700.000"
click at [1424, 421] on span "[PERSON_NAME] và In" at bounding box center [1424, 419] width 86 height 13
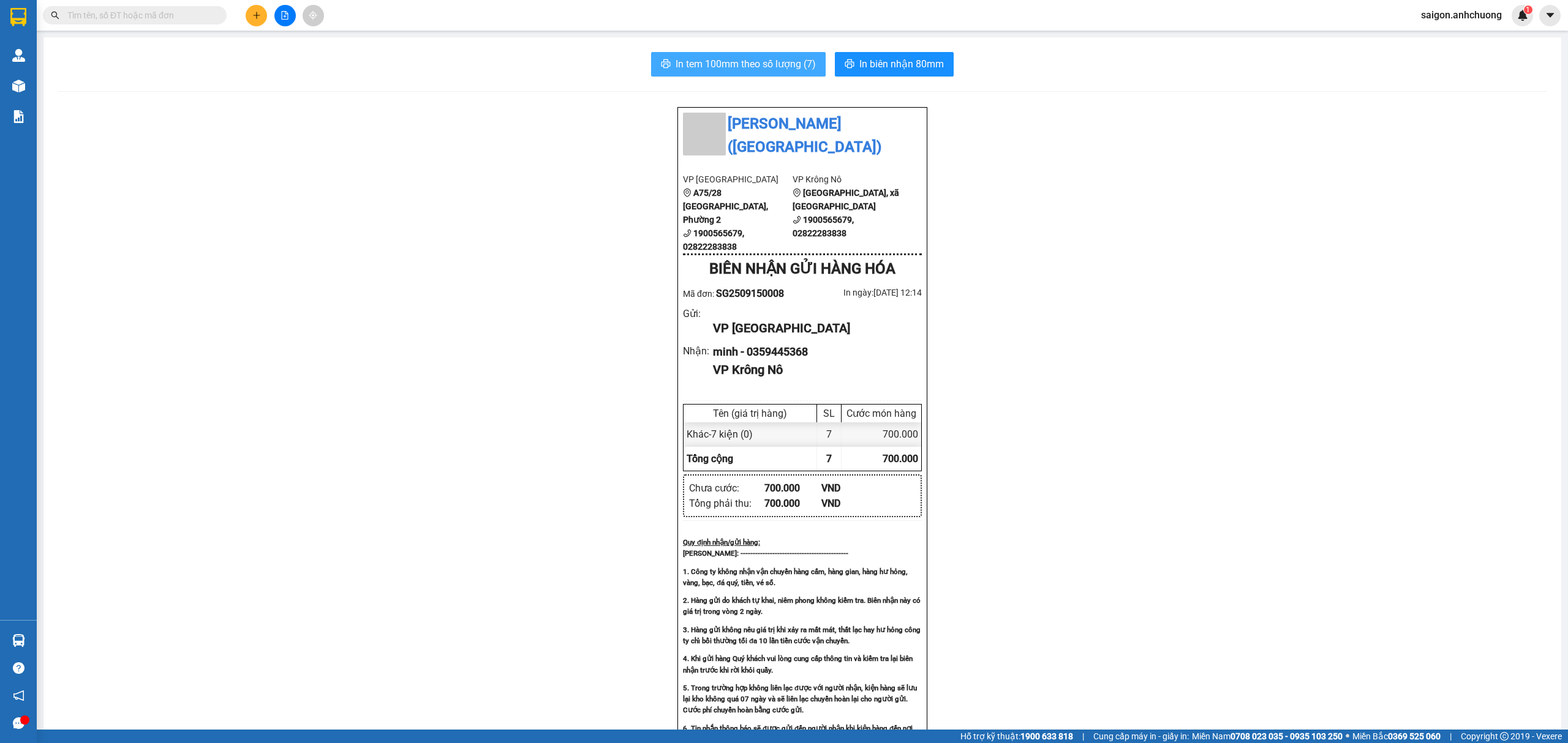
click at [786, 71] on span "In tem 100mm theo số lượng (7)" at bounding box center [745, 64] width 140 height 15
click at [870, 70] on span "In biên nhận 80mm" at bounding box center [902, 64] width 84 height 15
